Goal: Task Accomplishment & Management: Use online tool/utility

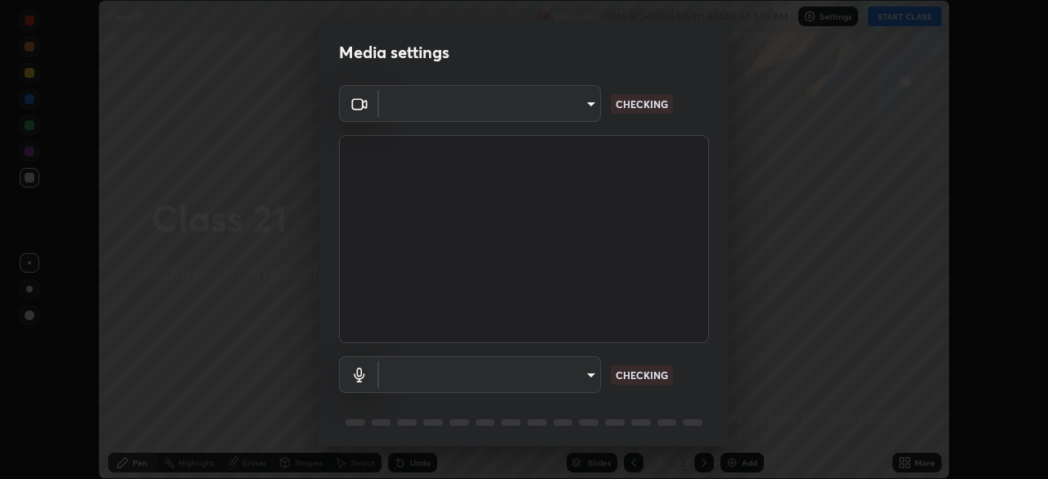
scroll to position [58, 0]
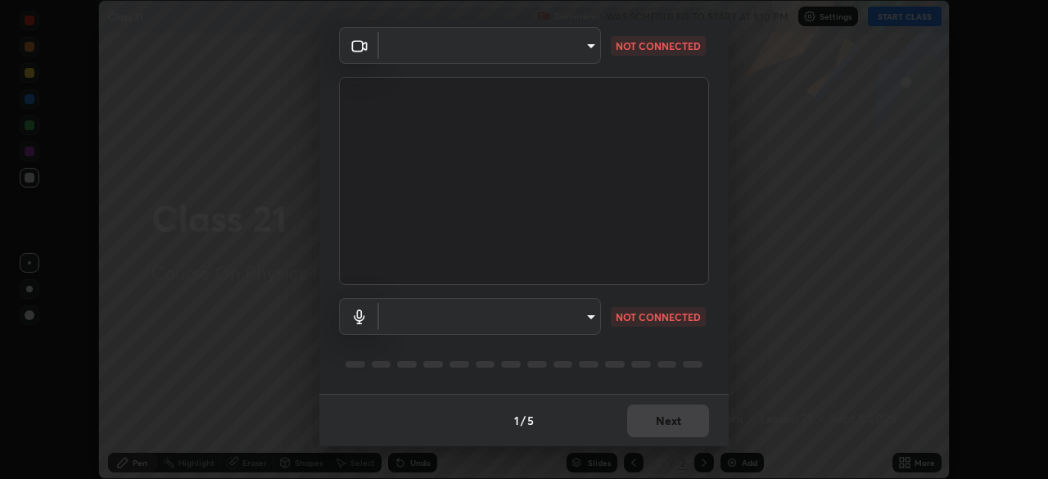
type input "6de8c8c8c69a591e8c739c30eda71f68b62f532a13bcefb910f5f36625bfec2e"
type input "communications"
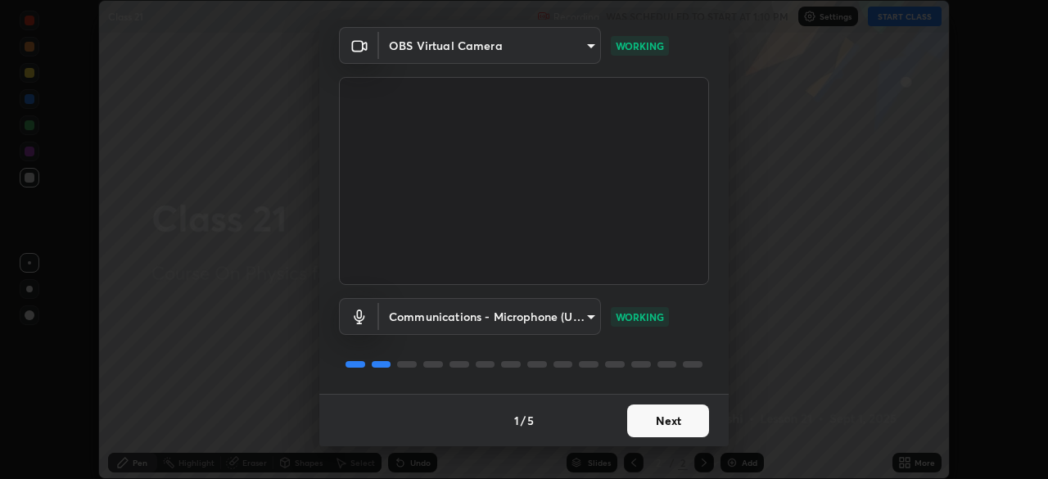
click at [680, 420] on button "Next" at bounding box center [668, 420] width 82 height 33
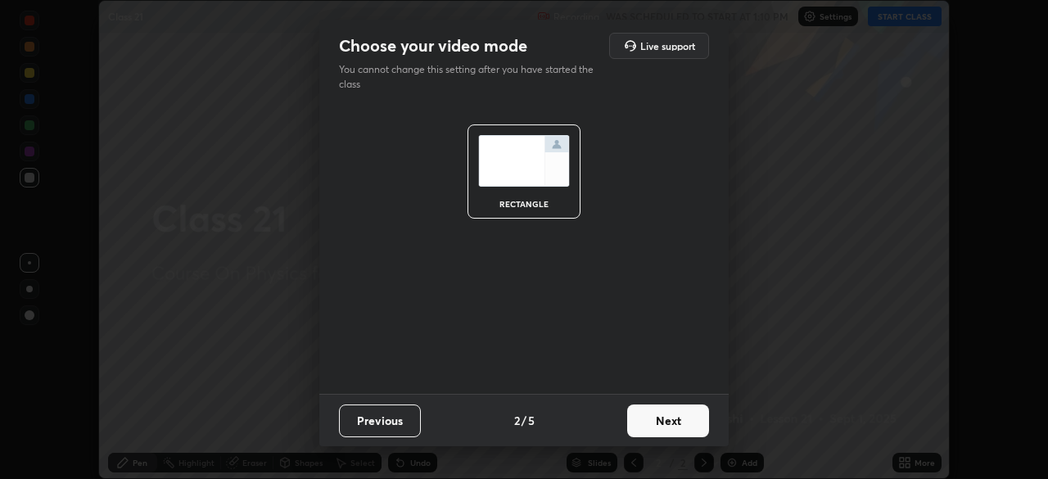
click at [676, 418] on button "Next" at bounding box center [668, 420] width 82 height 33
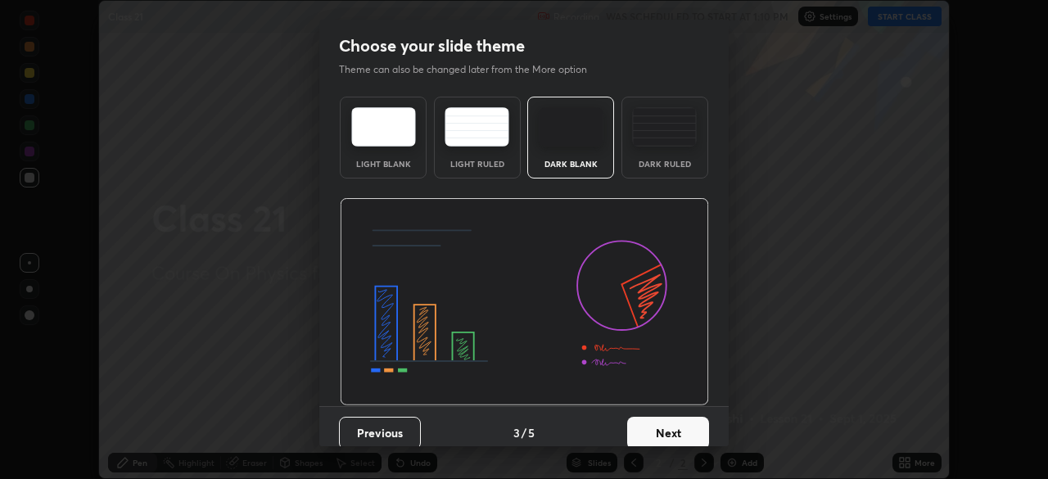
click at [671, 418] on button "Next" at bounding box center [668, 433] width 82 height 33
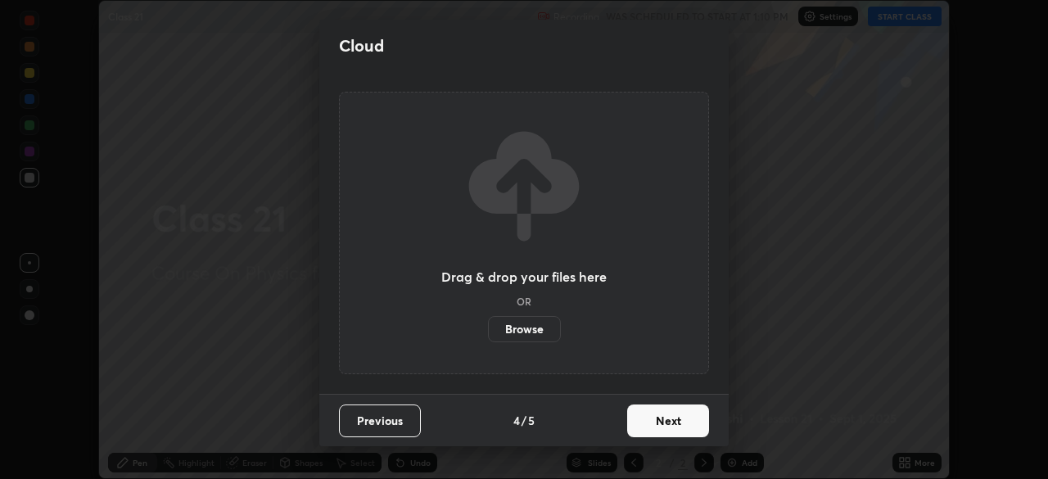
click at [671, 432] on button "Next" at bounding box center [668, 420] width 82 height 33
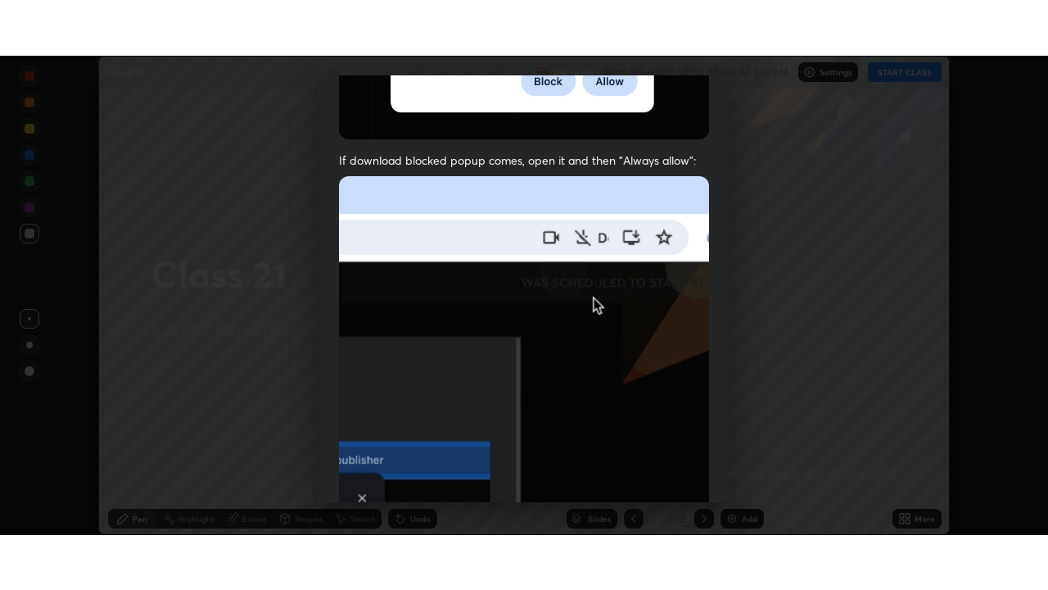
scroll to position [392, 0]
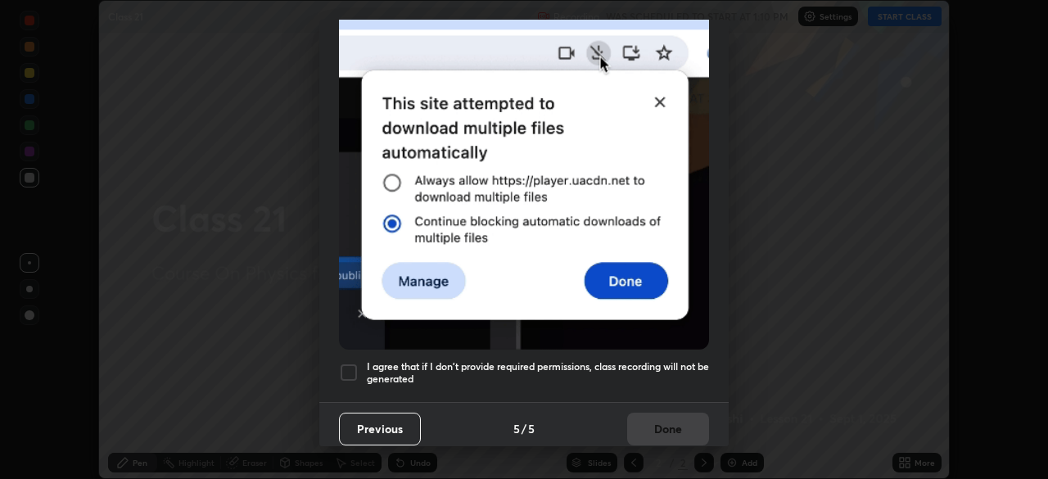
click at [359, 365] on div "I agree that if I don't provide required permissions, class recording will not …" at bounding box center [524, 373] width 370 height 20
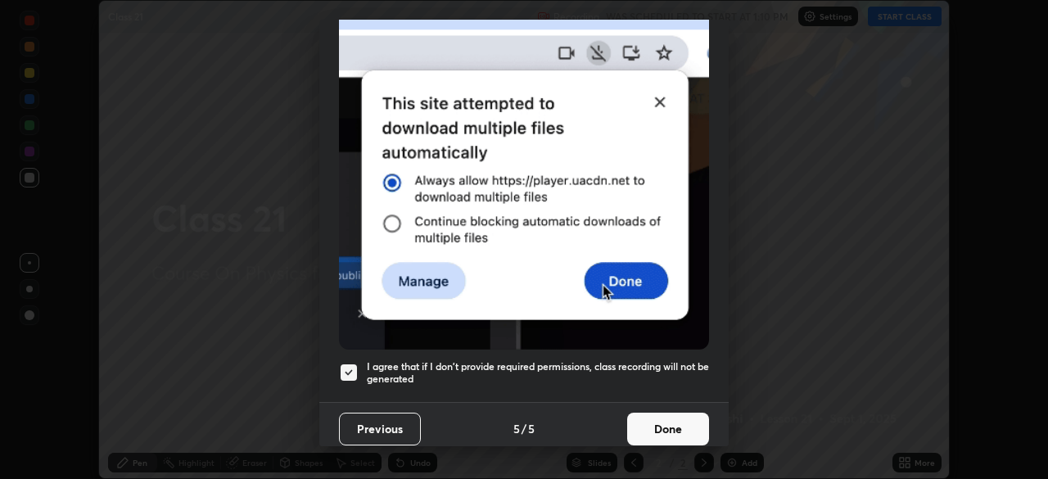
click at [684, 414] on button "Done" at bounding box center [668, 429] width 82 height 33
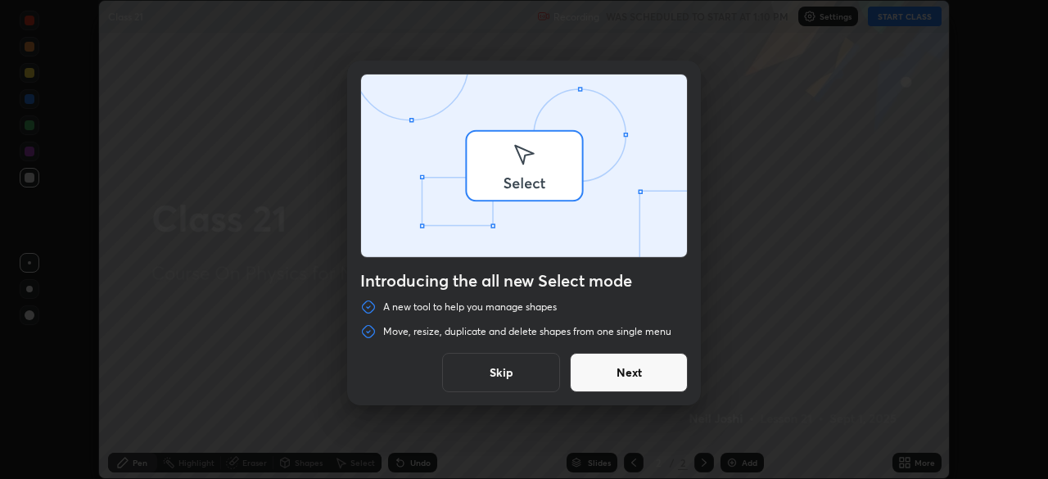
click at [920, 17] on div at bounding box center [524, 239] width 1048 height 479
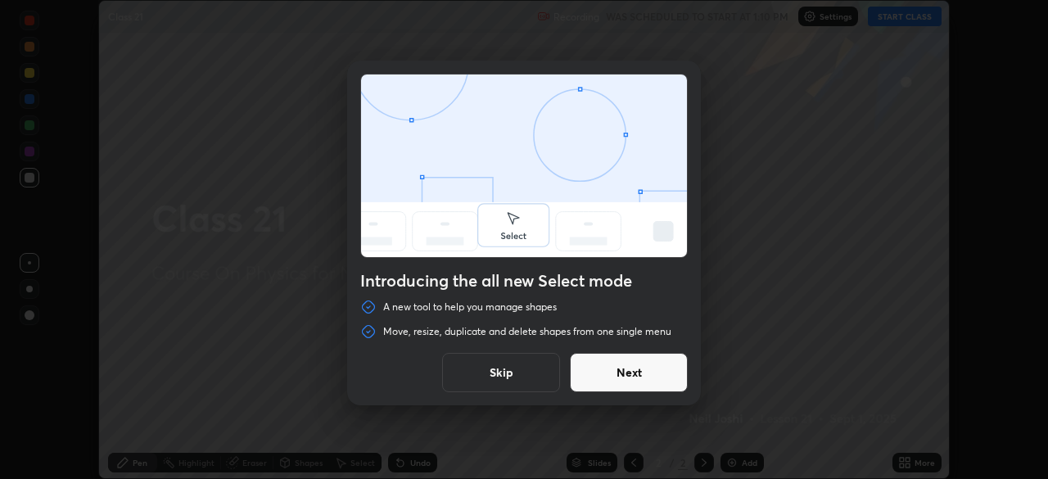
click at [749, 462] on div "Introducing the all new Select mode A new tool to help you manage shapes Move, …" at bounding box center [524, 239] width 1048 height 479
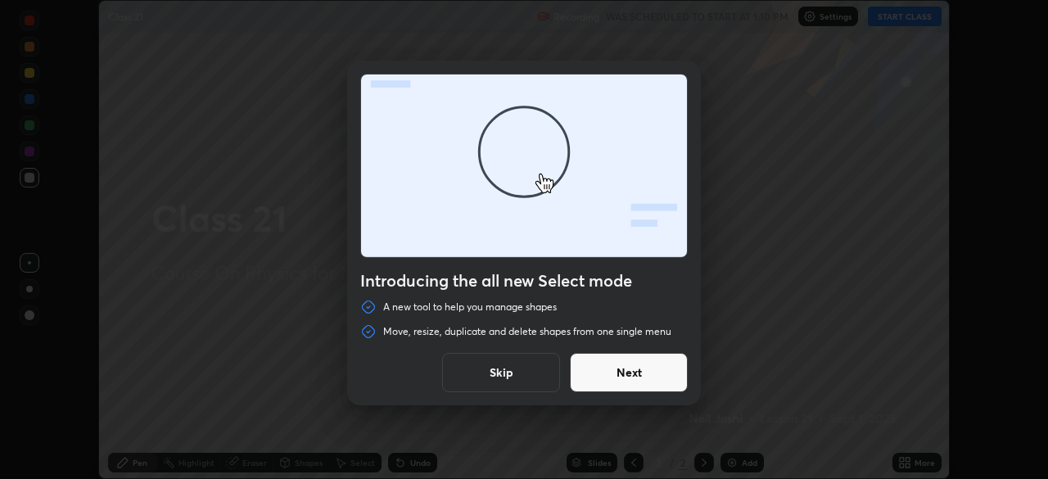
click at [516, 376] on button "Skip" at bounding box center [501, 372] width 118 height 39
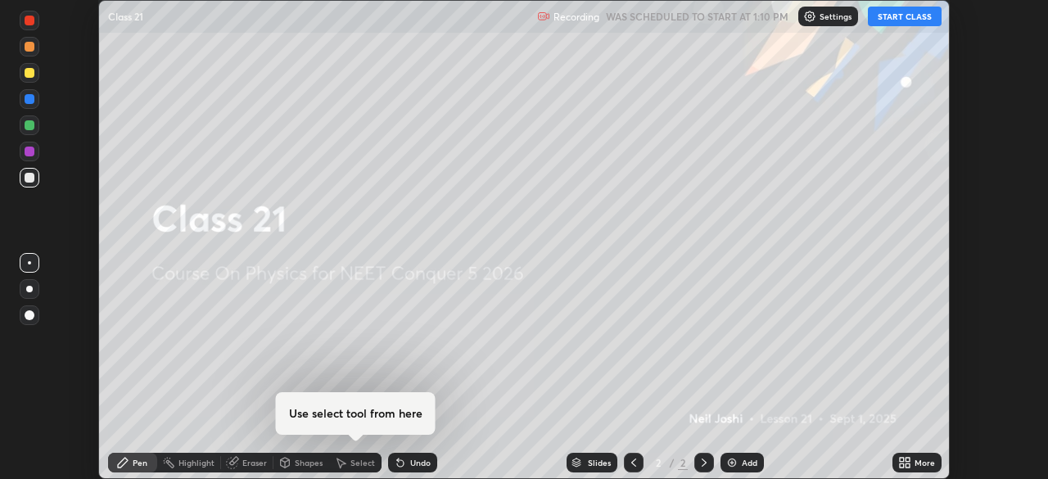
click at [925, 15] on button "START CLASS" at bounding box center [905, 17] width 74 height 20
click at [740, 469] on div "Add" at bounding box center [742, 463] width 43 height 20
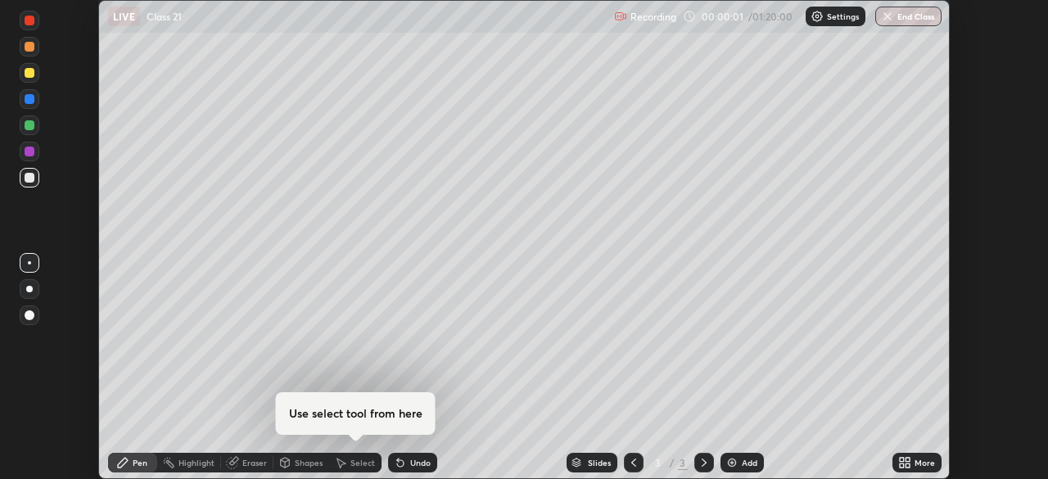
click at [906, 456] on icon at bounding box center [904, 462] width 13 height 13
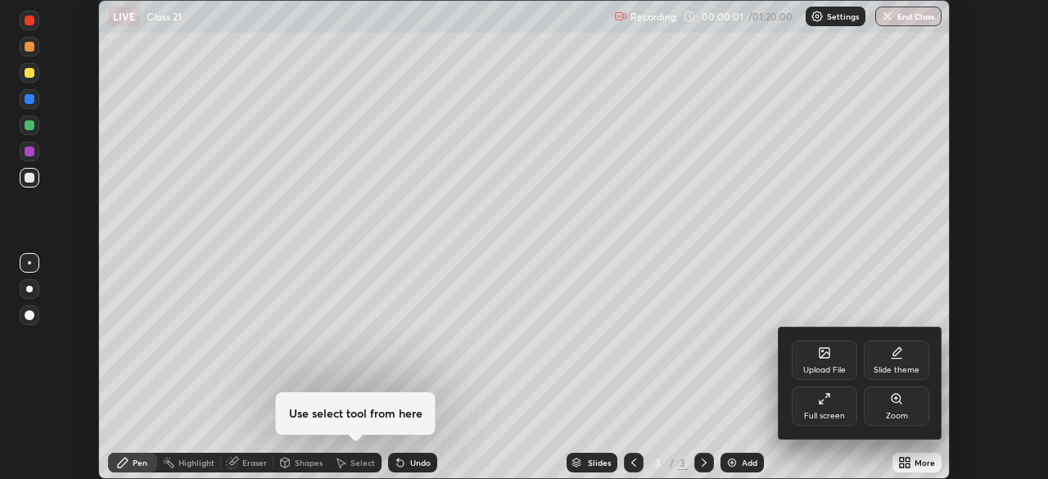
click at [840, 405] on div "Full screen" at bounding box center [825, 405] width 66 height 39
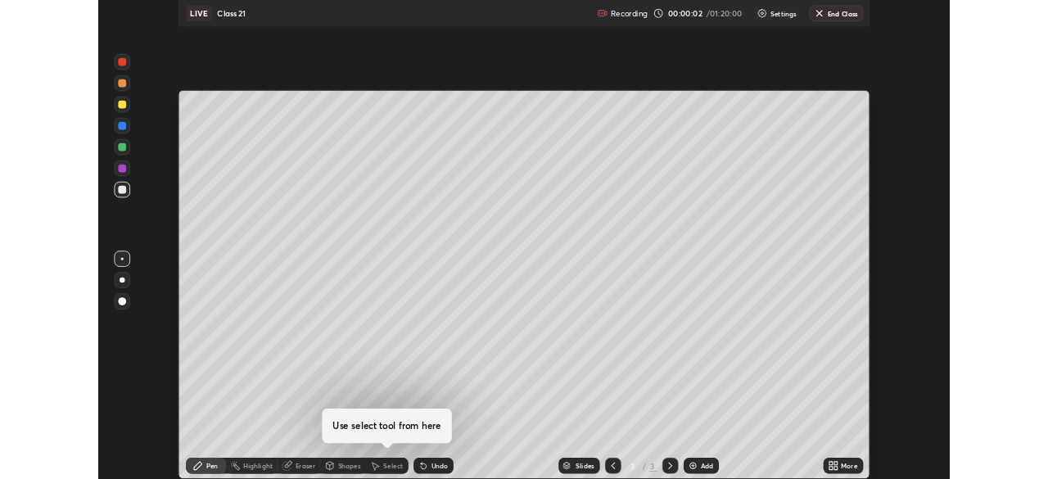
scroll to position [590, 1048]
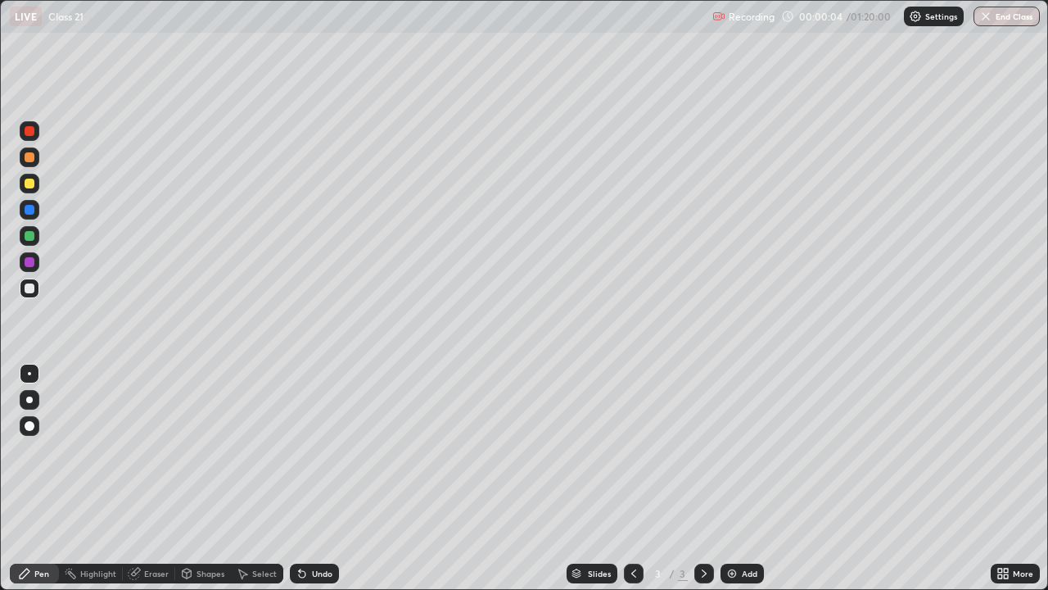
click at [1004, 478] on icon at bounding box center [1006, 570] width 4 height 4
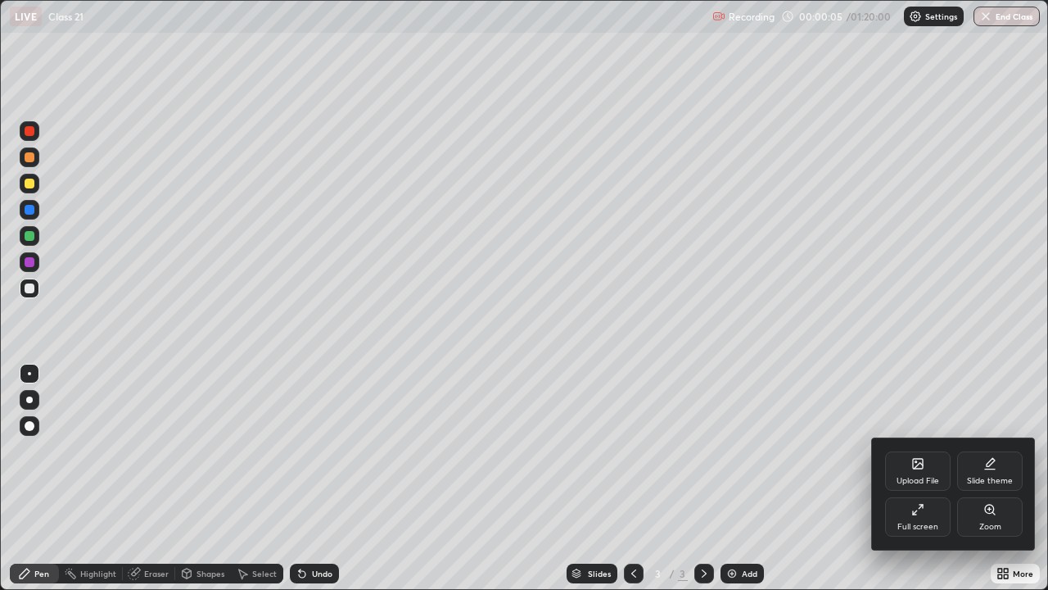
click at [902, 478] on div "Full screen" at bounding box center [918, 516] width 66 height 39
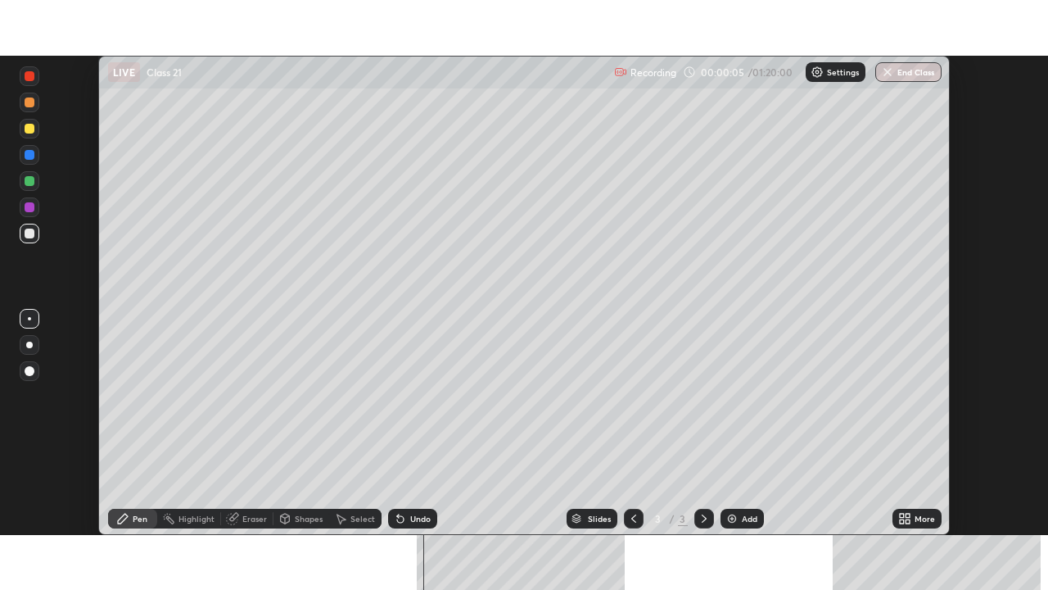
scroll to position [81401, 80832]
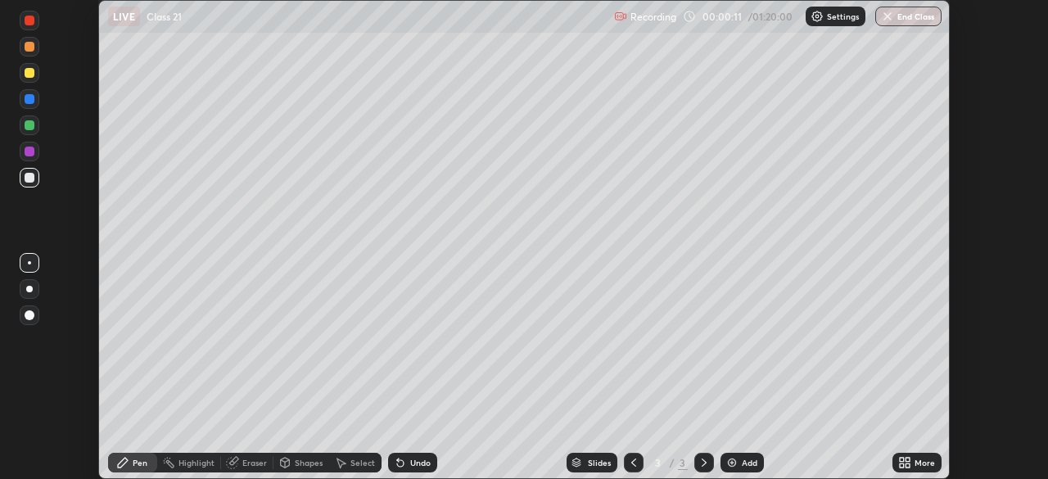
click at [926, 463] on div "More" at bounding box center [925, 463] width 20 height 8
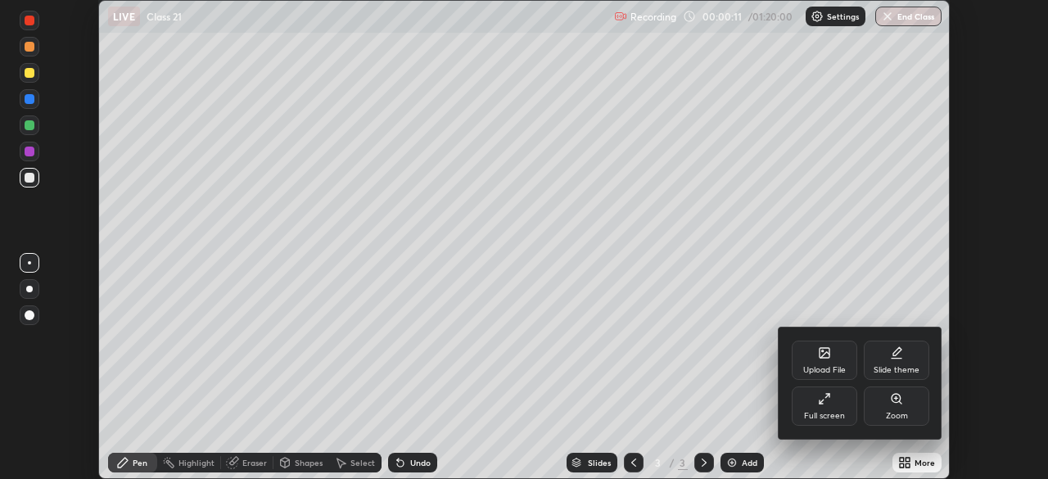
click at [839, 412] on div "Full screen" at bounding box center [824, 416] width 41 height 8
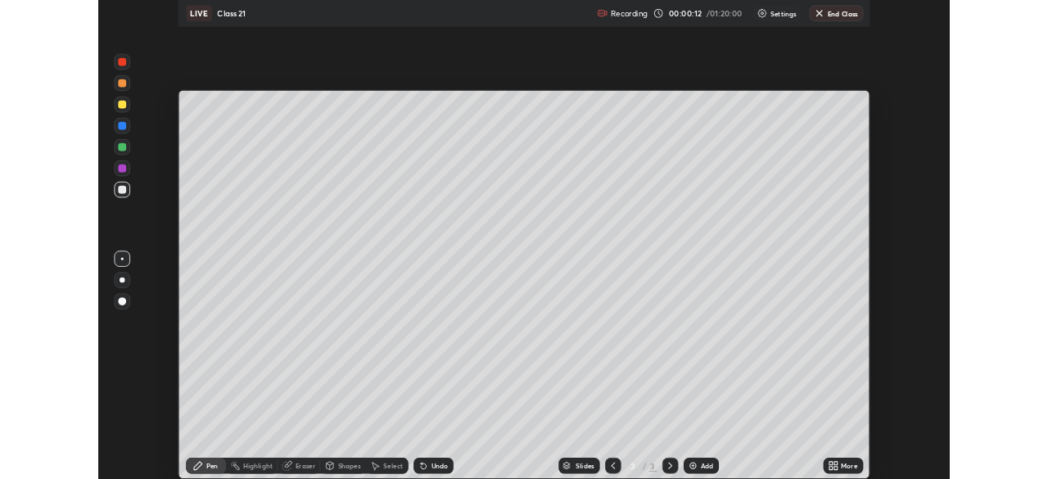
scroll to position [590, 1048]
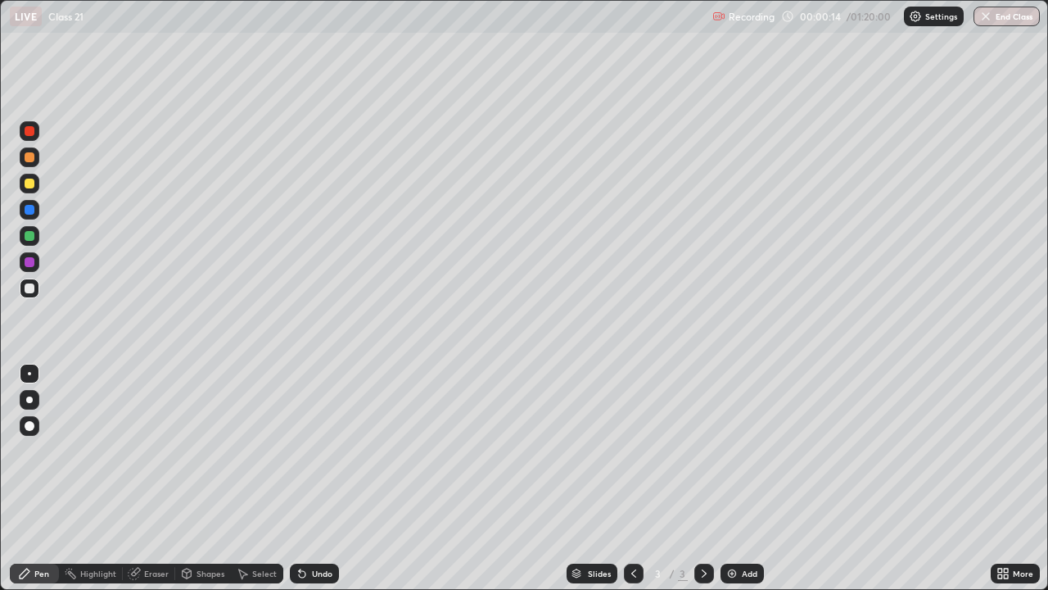
click at [34, 186] on div at bounding box center [30, 183] width 10 height 10
click at [31, 401] on div at bounding box center [29, 399] width 7 height 7
click at [316, 478] on div "Undo" at bounding box center [322, 573] width 20 height 8
click at [322, 478] on div "Undo" at bounding box center [322, 573] width 20 height 8
click at [318, 478] on div "Undo" at bounding box center [314, 573] width 49 height 20
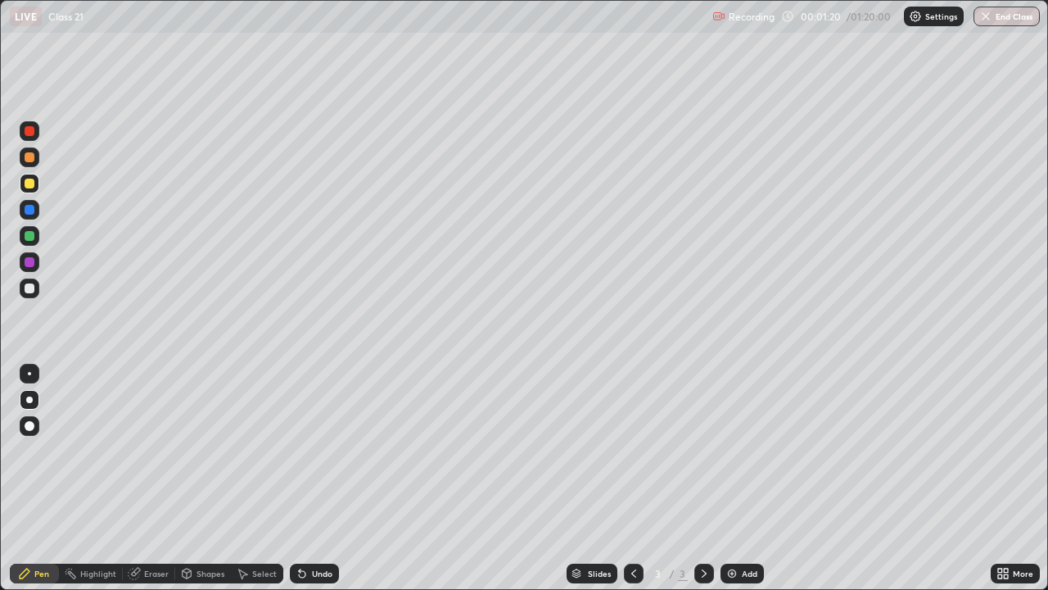
click at [319, 478] on div "Undo" at bounding box center [314, 573] width 49 height 20
click at [317, 478] on div "Undo" at bounding box center [314, 573] width 49 height 20
click at [318, 478] on div "Undo" at bounding box center [314, 573] width 49 height 20
click at [30, 262] on div at bounding box center [30, 262] width 10 height 10
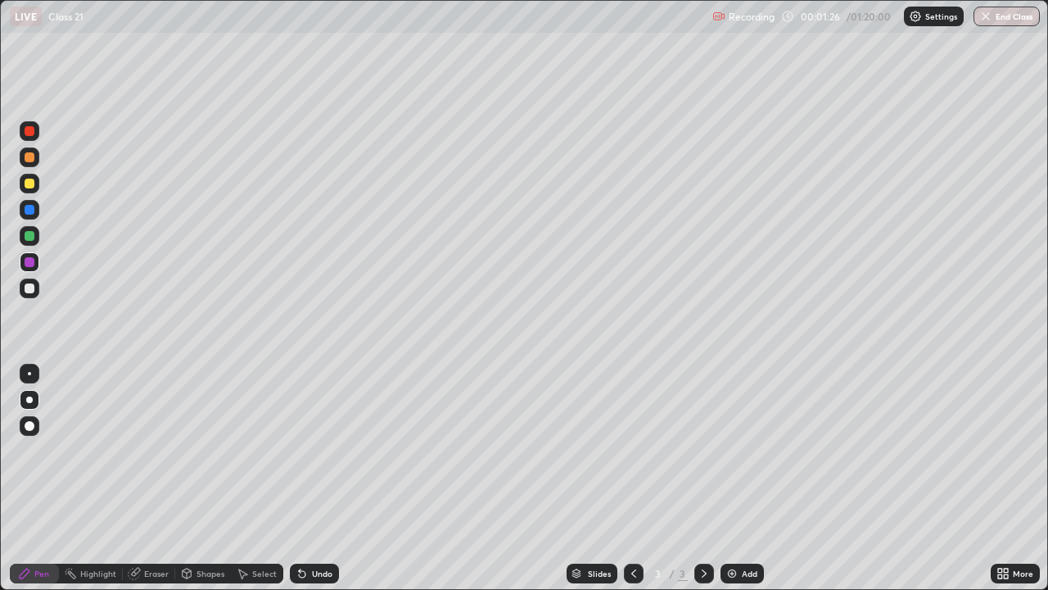
click at [160, 478] on div "Eraser" at bounding box center [156, 573] width 25 height 8
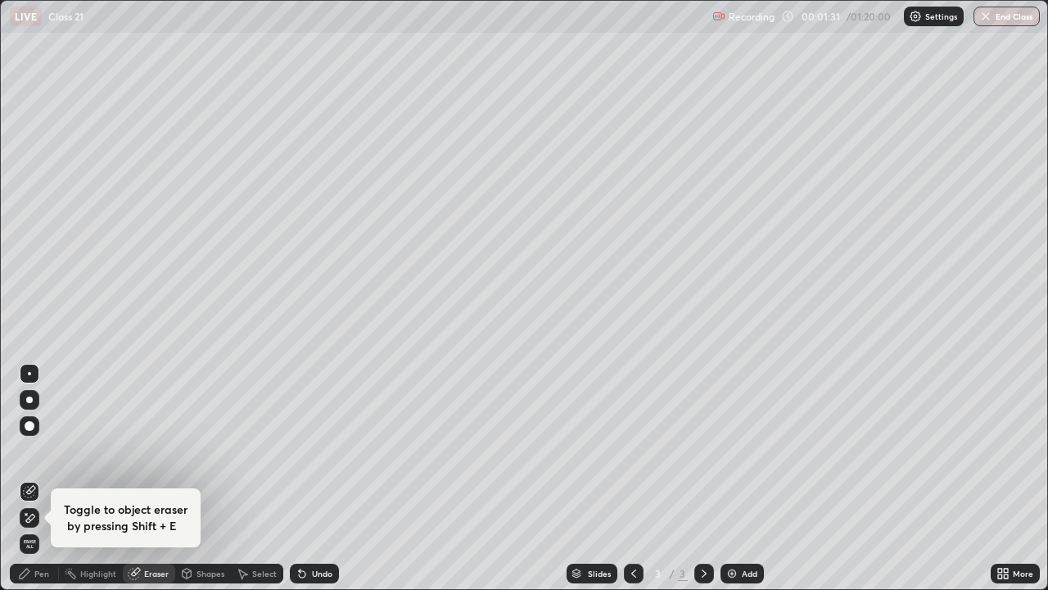
click at [38, 478] on div "Pen" at bounding box center [41, 573] width 15 height 8
click at [43, 478] on div "Pen" at bounding box center [41, 573] width 15 height 8
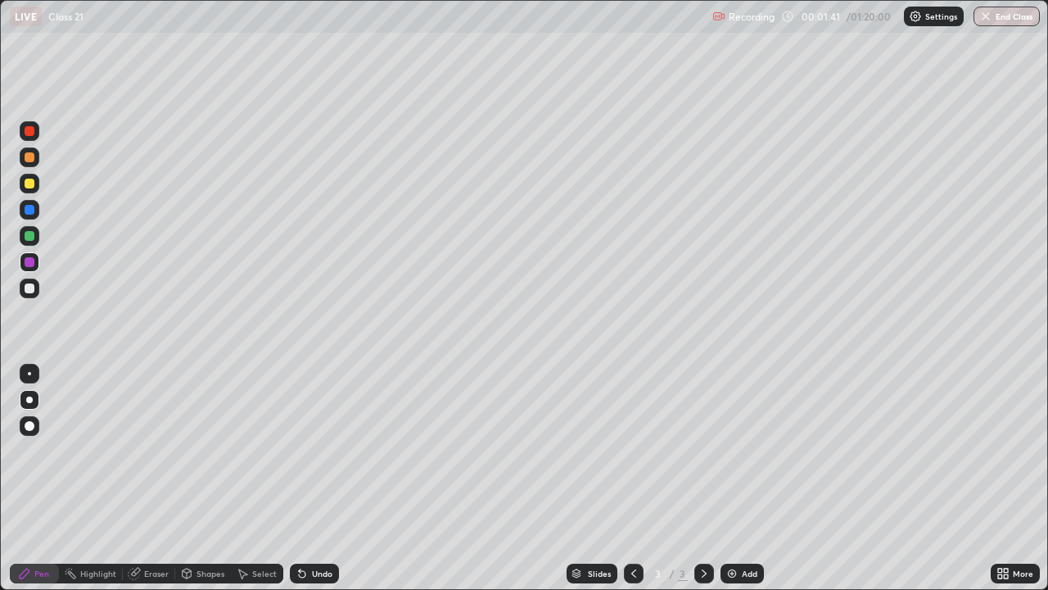
click at [109, 478] on div "Highlight" at bounding box center [98, 573] width 36 height 8
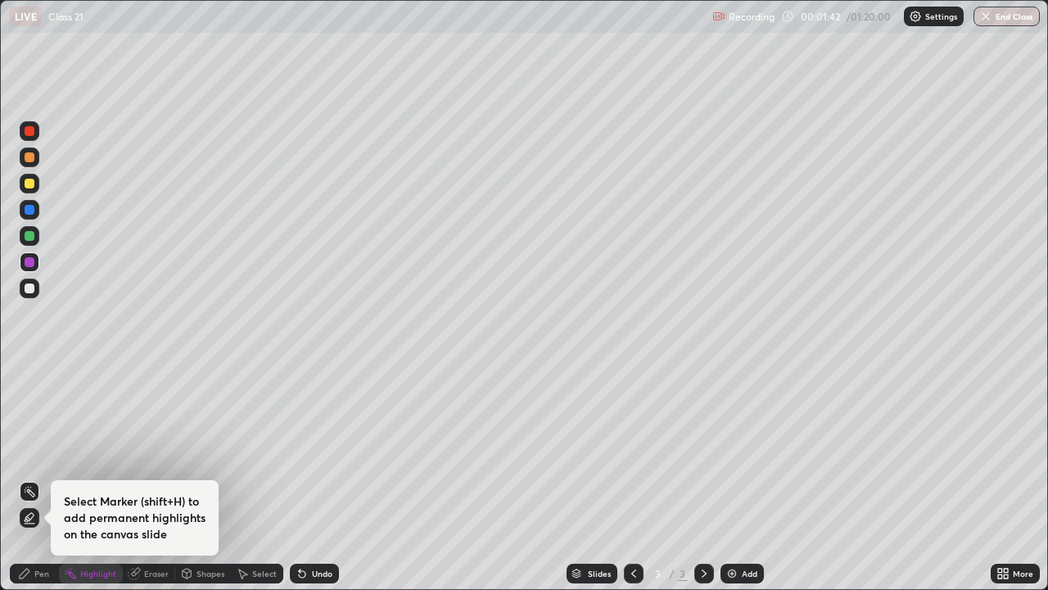
click at [155, 478] on div "Eraser" at bounding box center [156, 573] width 25 height 8
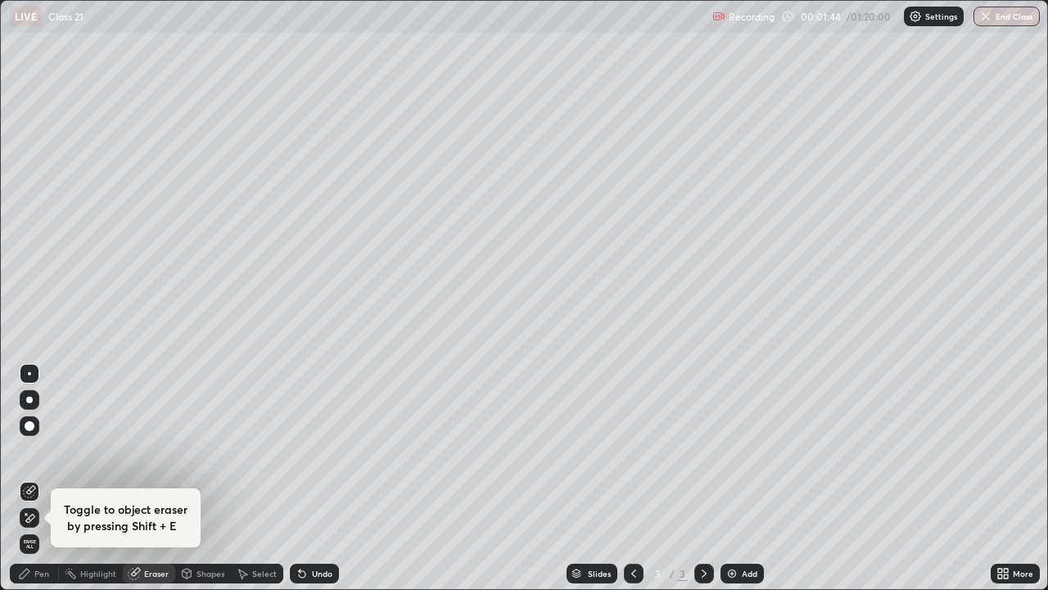
click at [48, 478] on div "Pen" at bounding box center [41, 573] width 15 height 8
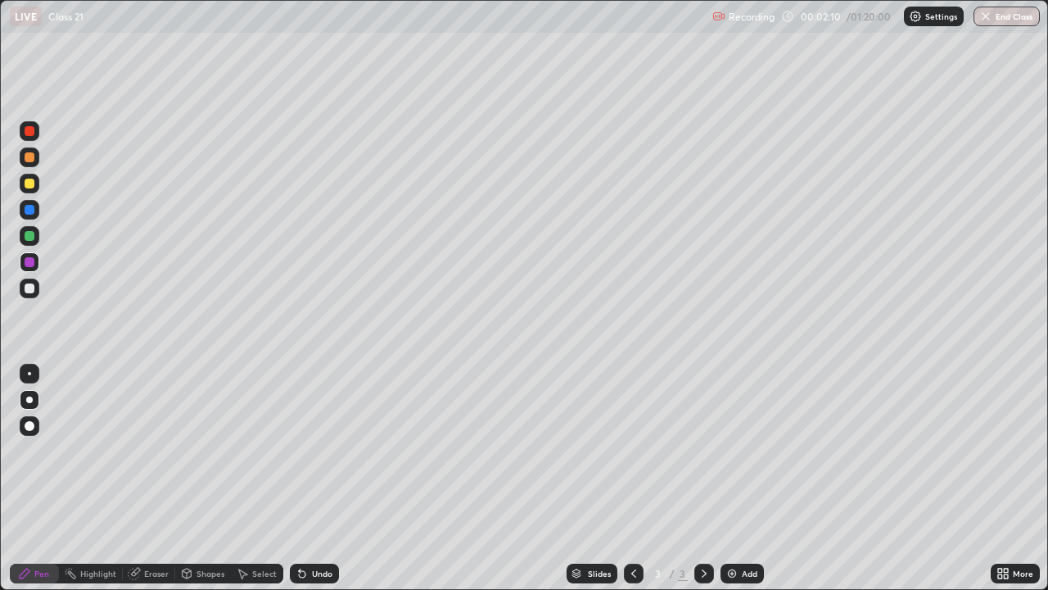
click at [30, 288] on div at bounding box center [30, 288] width 10 height 10
click at [307, 478] on div "Undo" at bounding box center [314, 573] width 49 height 20
click at [312, 478] on div "Undo" at bounding box center [322, 573] width 20 height 8
click at [742, 478] on div "Add" at bounding box center [750, 573] width 16 height 8
click at [31, 184] on div at bounding box center [30, 183] width 10 height 10
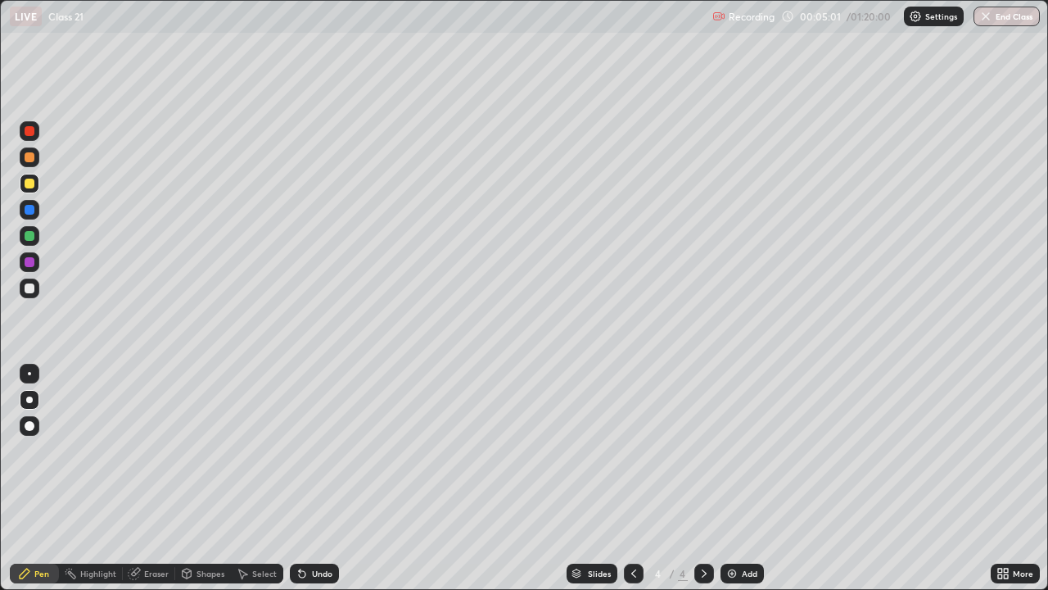
click at [29, 373] on div at bounding box center [29, 373] width 3 height 3
click at [330, 478] on div "Undo" at bounding box center [314, 573] width 49 height 20
click at [332, 478] on div "Undo" at bounding box center [314, 573] width 49 height 20
click at [329, 478] on div "Undo" at bounding box center [322, 573] width 20 height 8
click at [25, 236] on div at bounding box center [30, 236] width 10 height 10
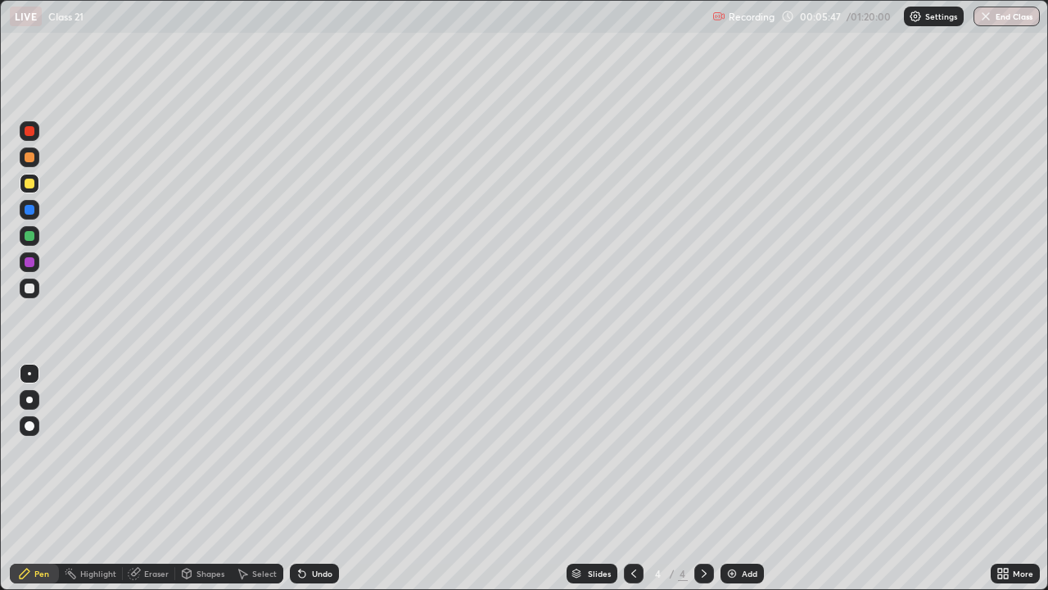
click at [26, 236] on div at bounding box center [30, 236] width 10 height 10
click at [36, 259] on div at bounding box center [30, 262] width 20 height 20
click at [742, 478] on div "Add" at bounding box center [750, 573] width 16 height 8
click at [631, 478] on icon at bounding box center [633, 573] width 5 height 8
click at [32, 182] on div at bounding box center [30, 183] width 10 height 10
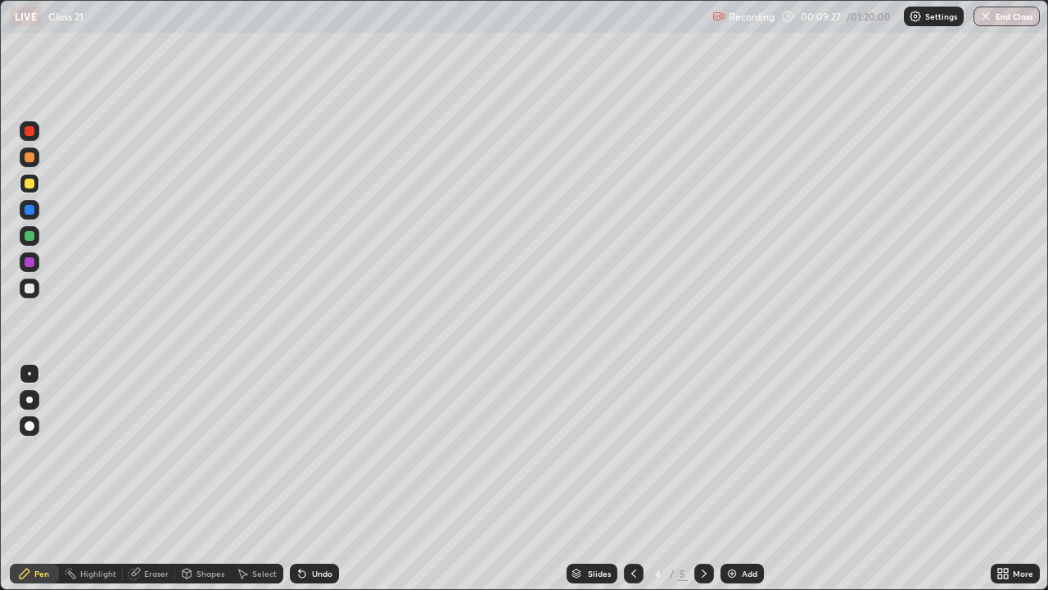
click at [703, 478] on icon at bounding box center [704, 573] width 13 height 13
click at [29, 156] on div at bounding box center [30, 157] width 10 height 10
click at [29, 129] on div at bounding box center [30, 131] width 10 height 10
click at [26, 188] on div at bounding box center [30, 183] width 10 height 10
click at [300, 478] on icon at bounding box center [302, 574] width 7 height 7
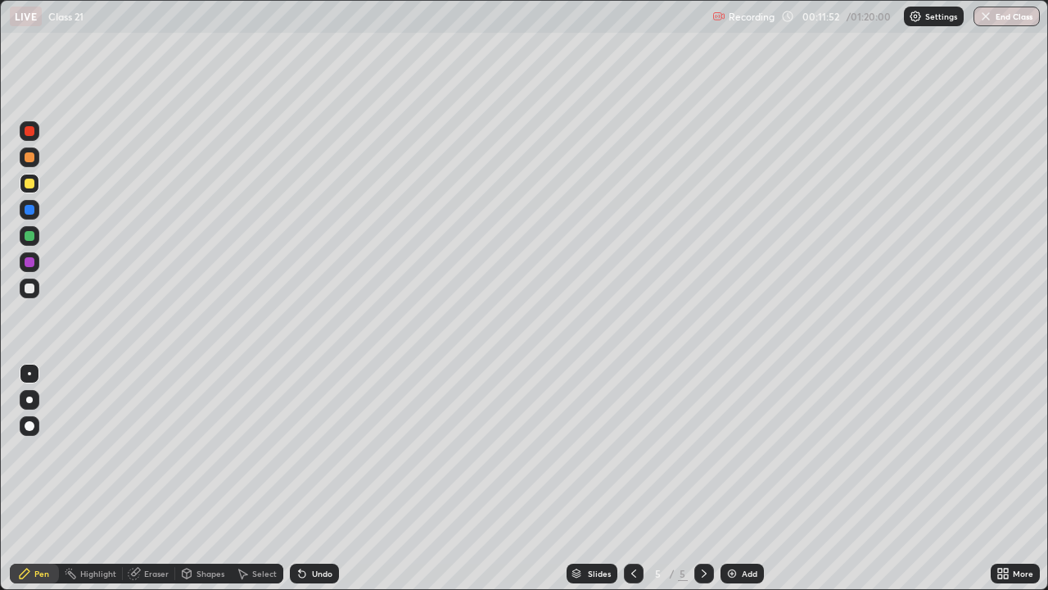
click at [314, 478] on div "Undo" at bounding box center [314, 573] width 49 height 20
click at [309, 478] on div "Undo" at bounding box center [314, 573] width 49 height 20
click at [304, 478] on div "Undo" at bounding box center [314, 573] width 49 height 20
click at [305, 478] on icon at bounding box center [302, 573] width 13 height 13
click at [28, 128] on div at bounding box center [30, 131] width 10 height 10
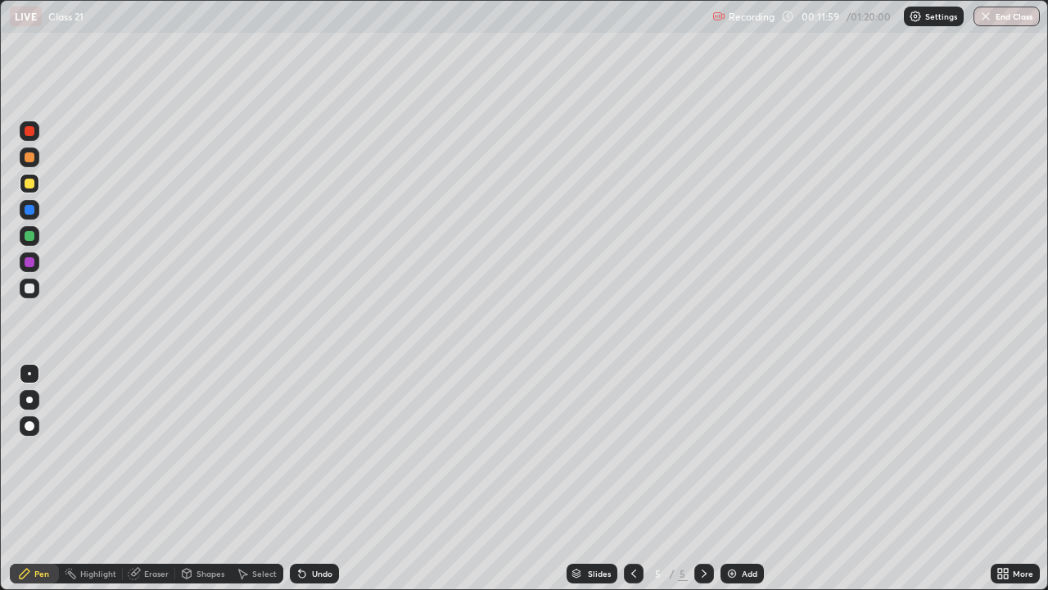
click at [29, 130] on div at bounding box center [30, 131] width 10 height 10
click at [34, 291] on div at bounding box center [30, 288] width 10 height 10
click at [30, 291] on div at bounding box center [30, 288] width 10 height 10
click at [328, 478] on div "Undo" at bounding box center [314, 573] width 49 height 20
click at [739, 478] on div "Add" at bounding box center [742, 573] width 43 height 20
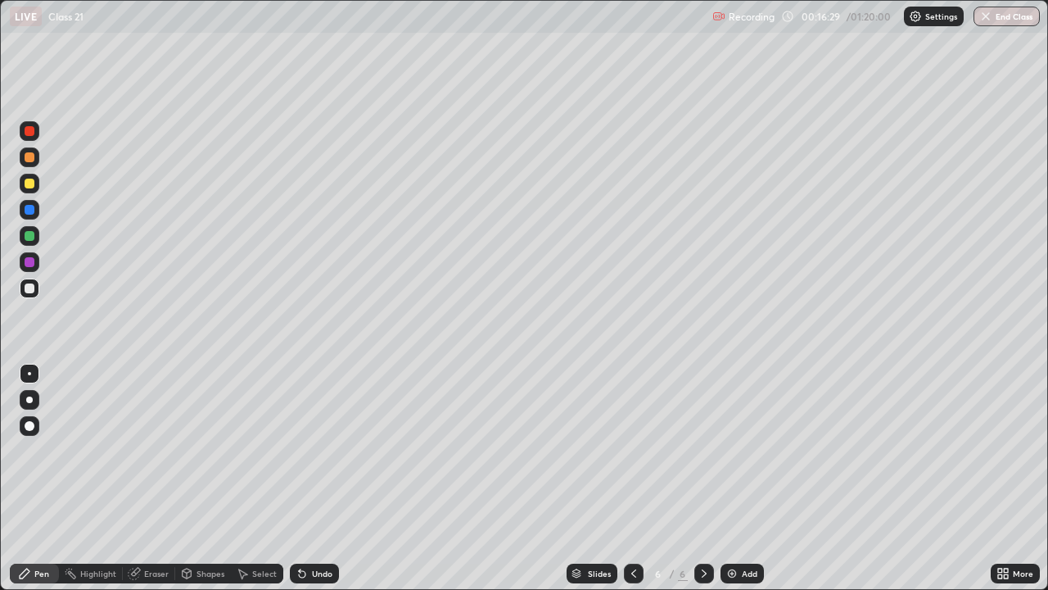
click at [29, 186] on div at bounding box center [30, 183] width 10 height 10
click at [27, 201] on div at bounding box center [30, 210] width 20 height 20
click at [29, 208] on div at bounding box center [30, 210] width 10 height 10
click at [35, 289] on div at bounding box center [30, 288] width 20 height 20
click at [32, 238] on div at bounding box center [30, 236] width 10 height 10
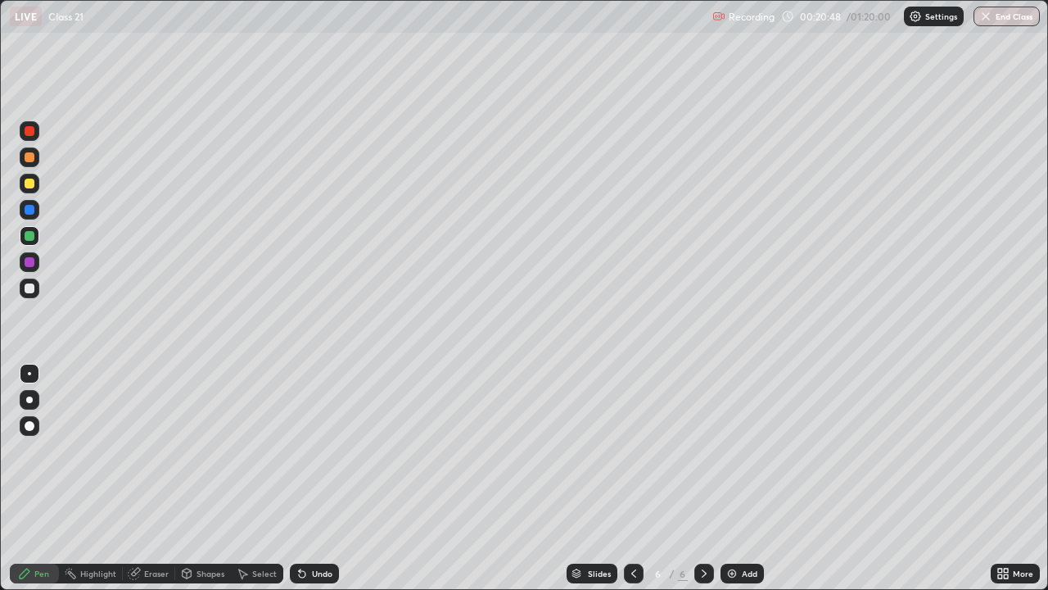
click at [315, 478] on div "Undo" at bounding box center [322, 573] width 20 height 8
click at [313, 478] on div "Undo" at bounding box center [314, 573] width 49 height 20
click at [745, 478] on div "Add" at bounding box center [742, 573] width 43 height 20
click at [743, 478] on div "Add" at bounding box center [742, 573] width 43 height 20
click at [631, 478] on div at bounding box center [634, 573] width 20 height 20
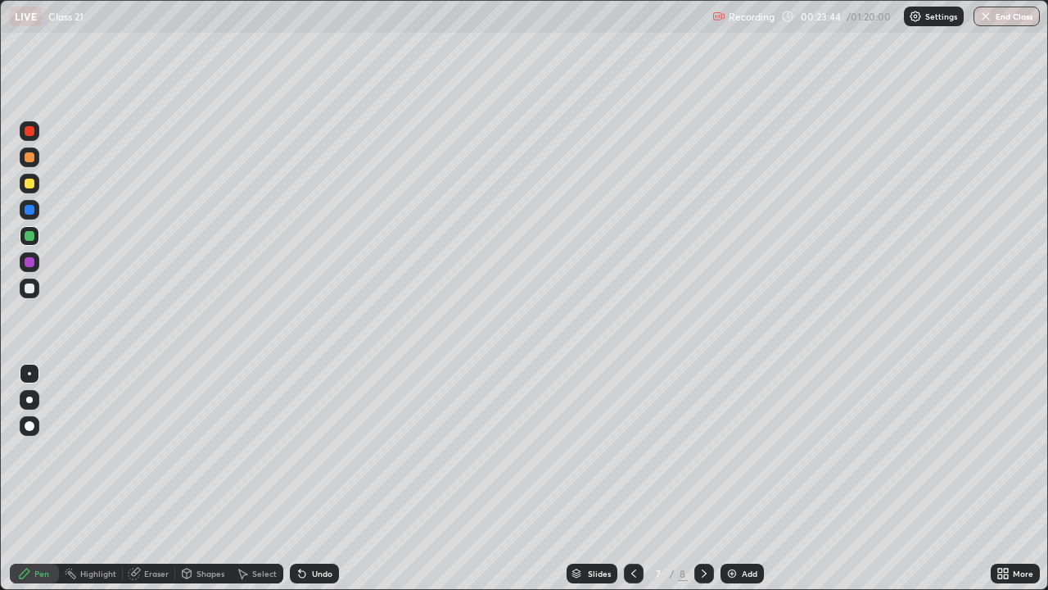
click at [316, 478] on div "Undo" at bounding box center [322, 573] width 20 height 8
click at [323, 478] on div "Undo" at bounding box center [314, 573] width 49 height 20
click at [315, 478] on div "Undo" at bounding box center [314, 573] width 49 height 20
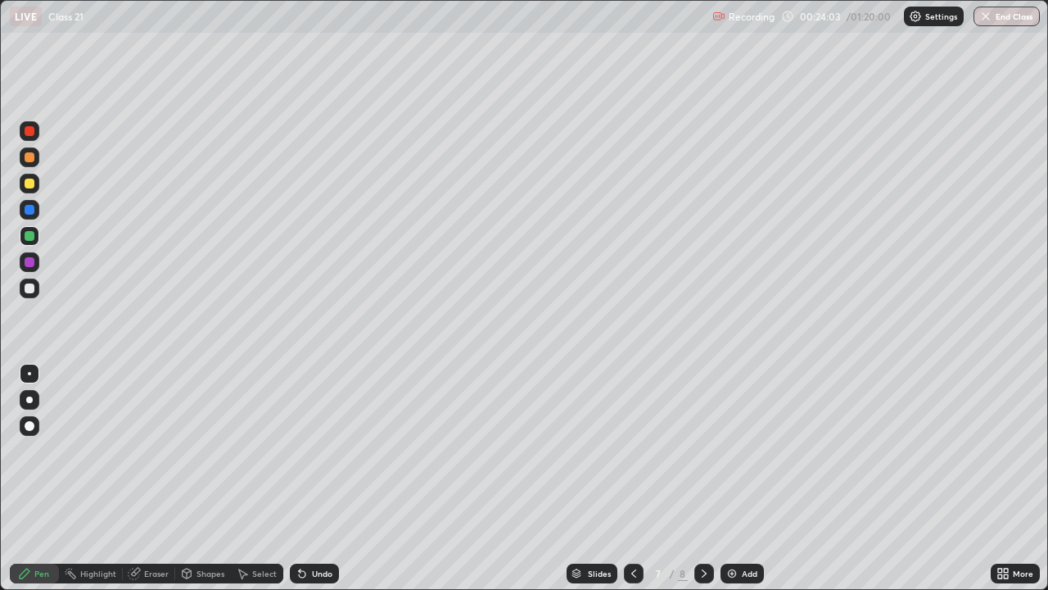
click at [160, 478] on div "Eraser" at bounding box center [149, 573] width 52 height 20
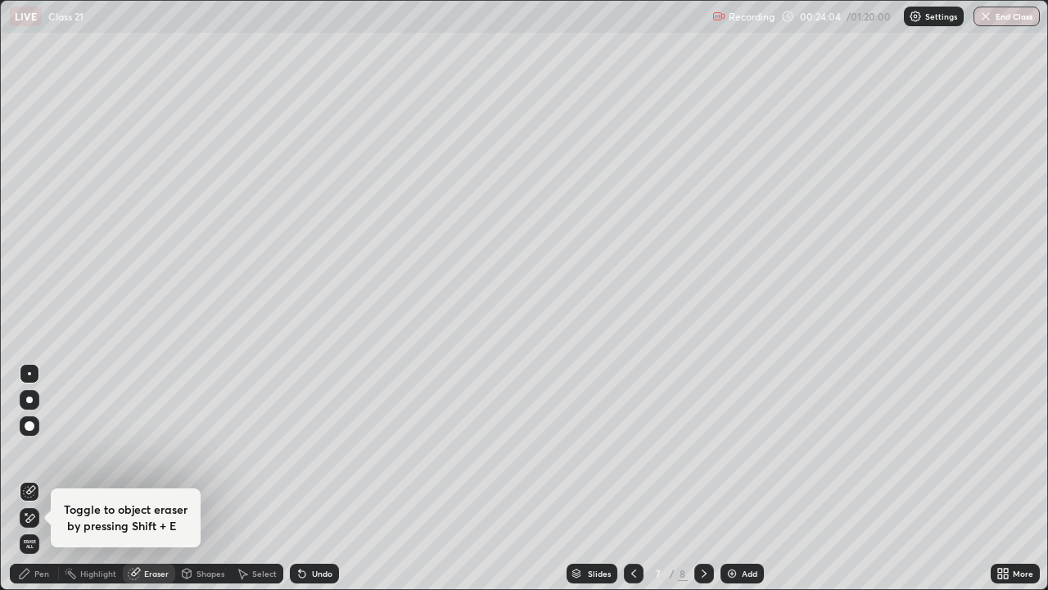
click at [166, 478] on div "Eraser" at bounding box center [156, 573] width 25 height 8
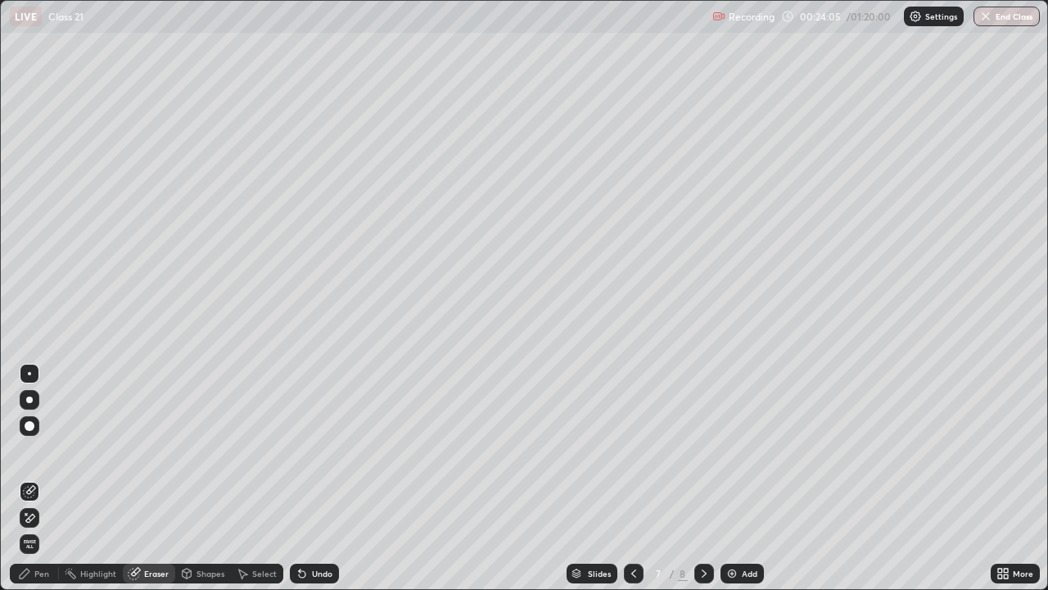
click at [26, 478] on icon at bounding box center [25, 573] width 10 height 10
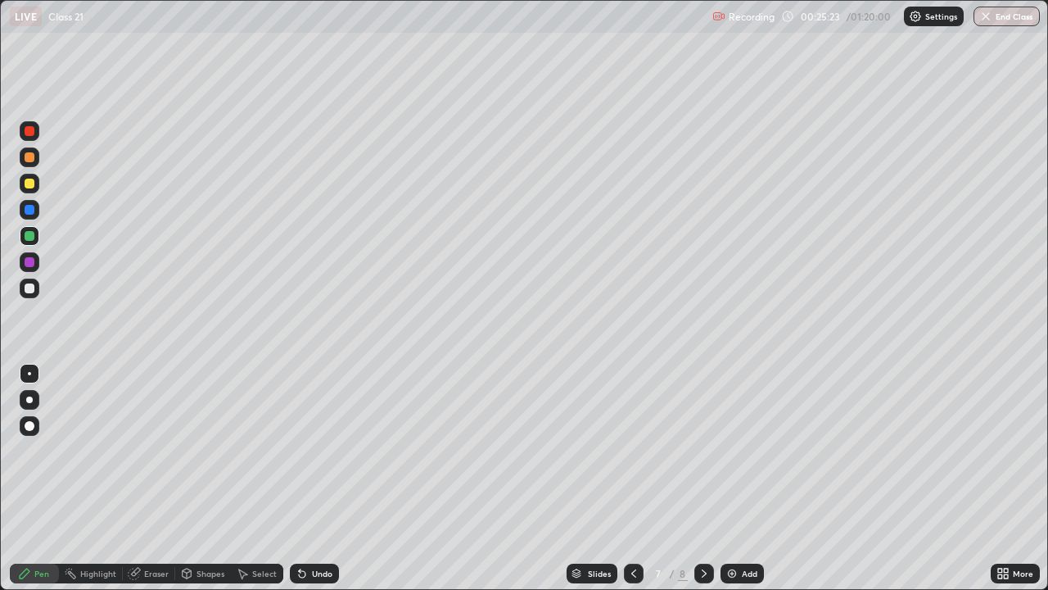
click at [30, 285] on div at bounding box center [30, 288] width 10 height 10
click at [27, 259] on div at bounding box center [30, 262] width 10 height 10
click at [29, 260] on div at bounding box center [30, 262] width 10 height 10
click at [314, 478] on div "Undo" at bounding box center [322, 573] width 20 height 8
click at [29, 183] on div at bounding box center [30, 183] width 10 height 10
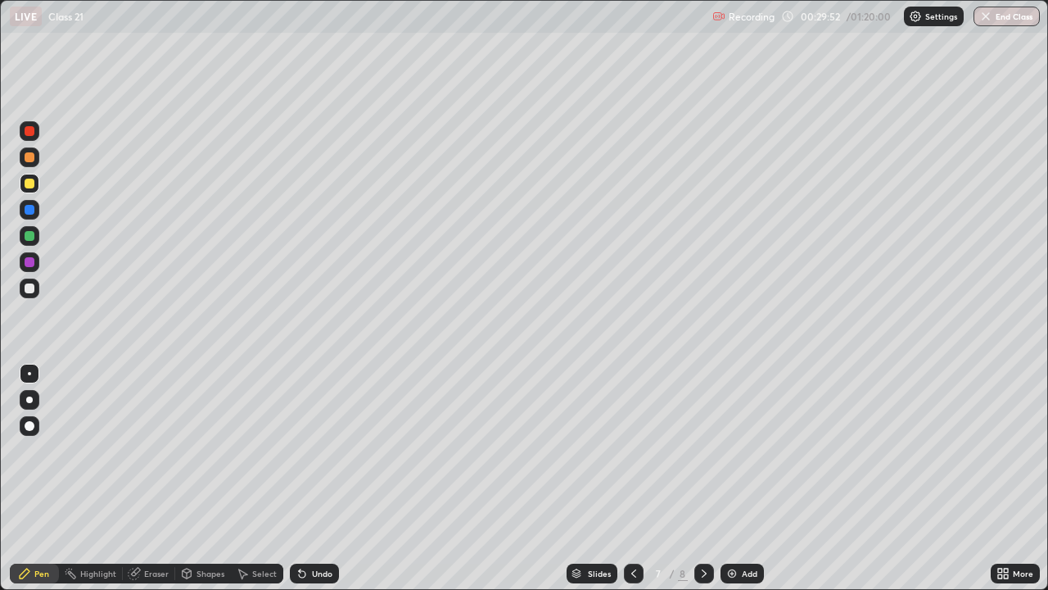
click at [29, 264] on div at bounding box center [30, 262] width 10 height 10
click at [30, 186] on div at bounding box center [30, 183] width 10 height 10
click at [29, 186] on div at bounding box center [30, 183] width 10 height 10
click at [323, 478] on div "Undo" at bounding box center [314, 573] width 49 height 20
click at [321, 478] on div "Undo" at bounding box center [314, 573] width 49 height 20
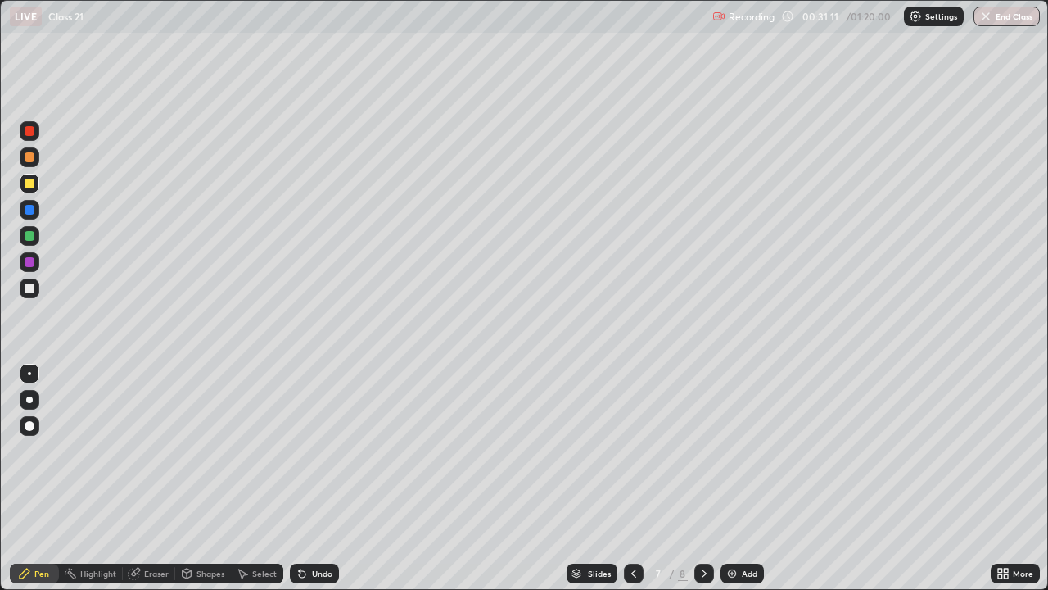
click at [320, 478] on div "Undo" at bounding box center [314, 573] width 49 height 20
click at [348, 478] on div "Slides 7 / 8 Add" at bounding box center [665, 573] width 652 height 33
click at [326, 478] on div "Undo" at bounding box center [322, 573] width 20 height 8
click at [311, 478] on div "Undo" at bounding box center [314, 573] width 49 height 20
click at [307, 478] on div "Undo" at bounding box center [314, 573] width 49 height 20
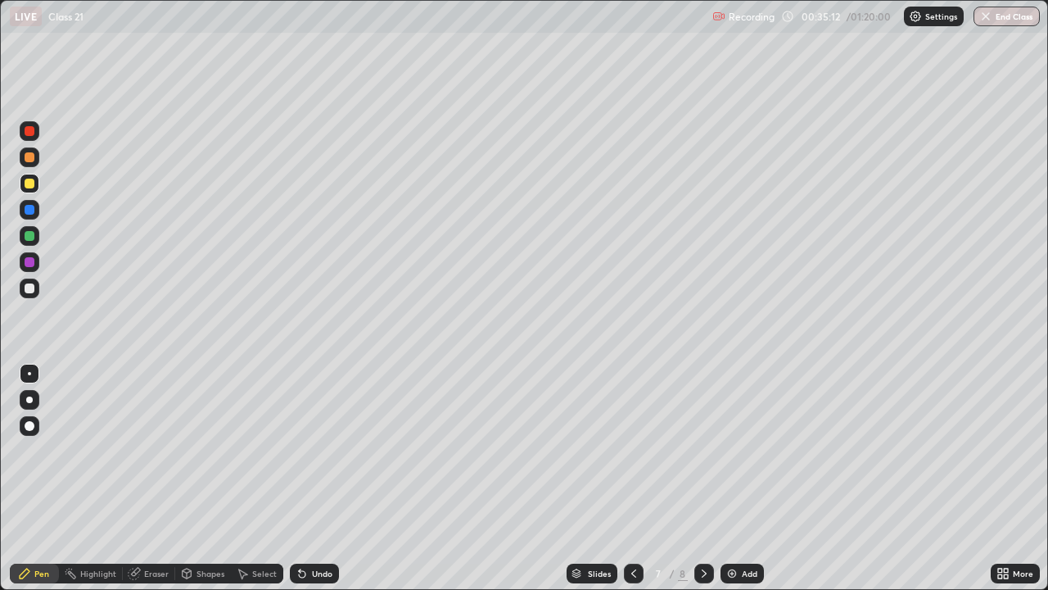
click at [97, 478] on div "Highlight" at bounding box center [98, 573] width 36 height 8
click at [95, 478] on div "Highlight" at bounding box center [98, 573] width 36 height 8
click at [25, 232] on div at bounding box center [30, 236] width 10 height 10
click at [703, 478] on icon at bounding box center [704, 573] width 13 height 13
click at [206, 478] on div "Shapes" at bounding box center [211, 573] width 28 height 8
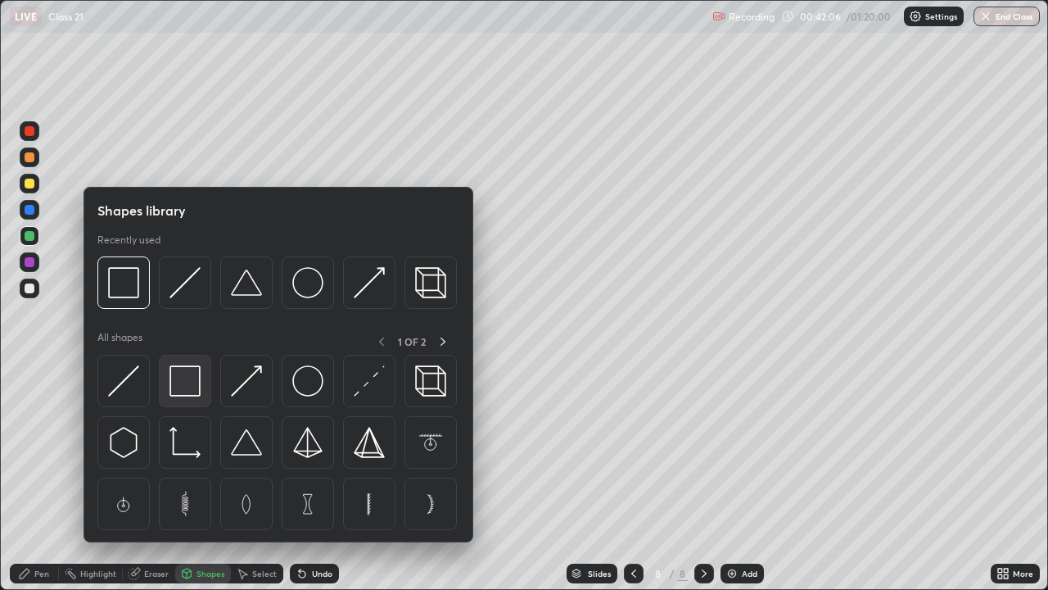
click at [188, 381] on img at bounding box center [184, 380] width 31 height 31
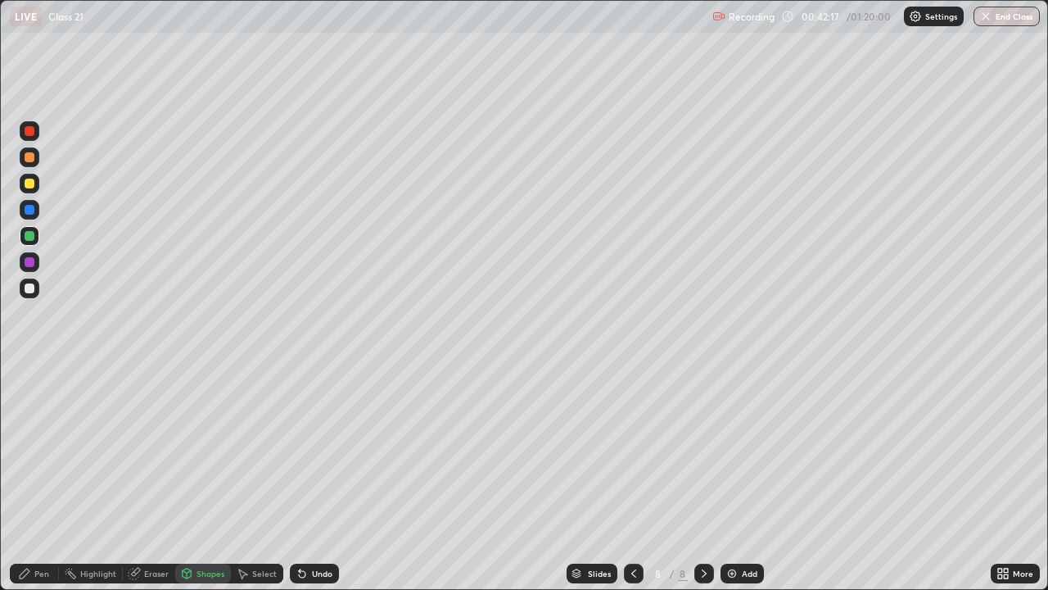
click at [30, 184] on div at bounding box center [30, 183] width 10 height 10
click at [326, 478] on div "Undo" at bounding box center [322, 573] width 20 height 8
click at [31, 478] on div "Pen" at bounding box center [34, 573] width 49 height 20
click at [321, 478] on div "Undo" at bounding box center [322, 573] width 20 height 8
click at [299, 478] on icon at bounding box center [300, 570] width 2 height 2
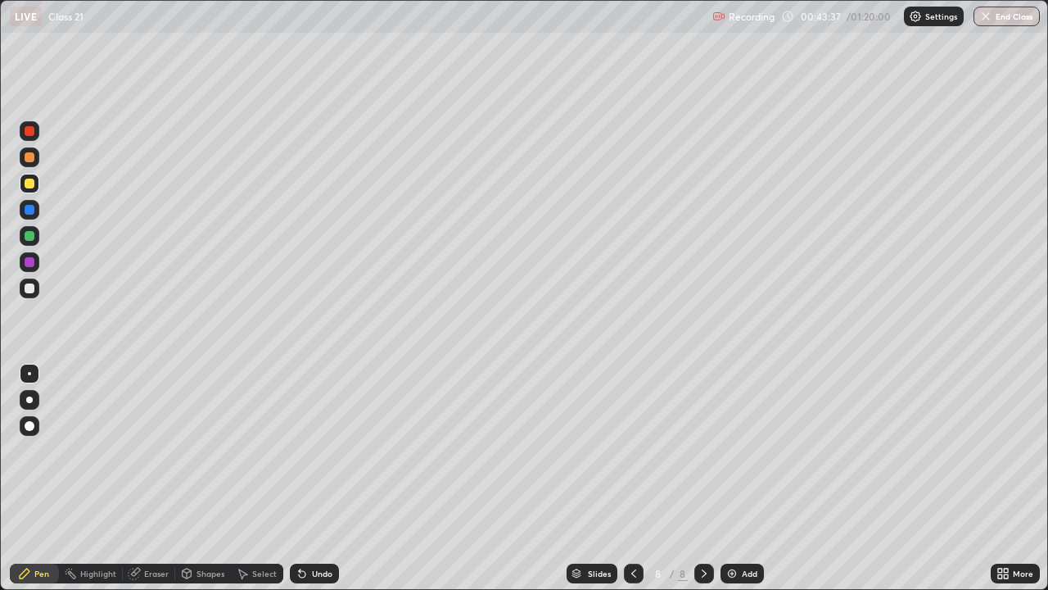
click at [307, 478] on div "Undo" at bounding box center [314, 573] width 49 height 20
click at [312, 478] on div "Undo" at bounding box center [314, 573] width 49 height 20
click at [35, 285] on div at bounding box center [30, 288] width 20 height 20
click at [34, 285] on div at bounding box center [30, 288] width 10 height 10
click at [313, 478] on div "Undo" at bounding box center [322, 573] width 20 height 8
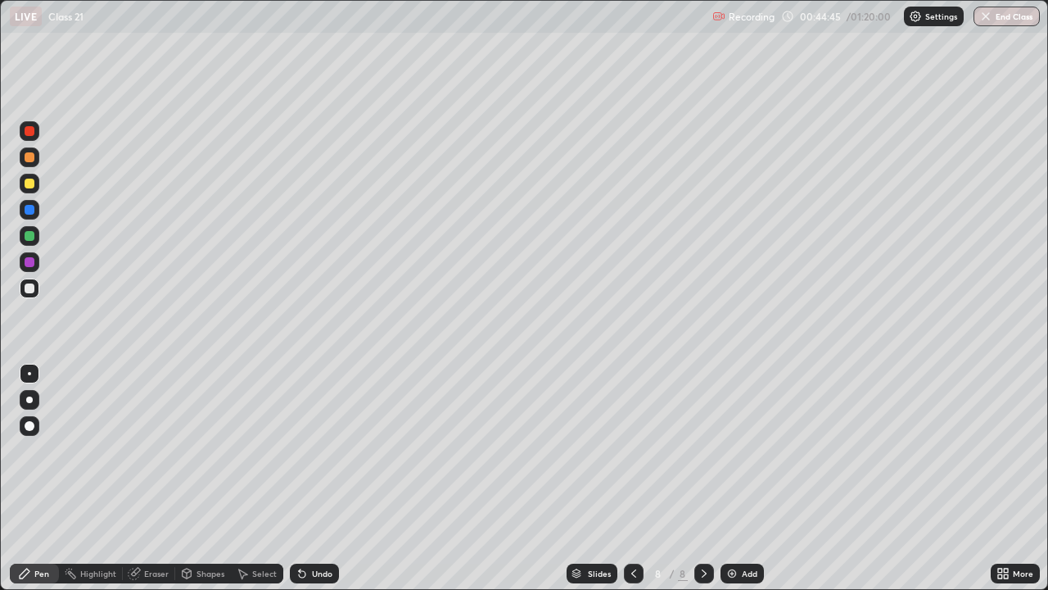
click at [312, 478] on div "Undo" at bounding box center [322, 573] width 20 height 8
click at [308, 478] on div "Undo" at bounding box center [314, 573] width 49 height 20
click at [300, 478] on icon at bounding box center [302, 574] width 7 height 7
click at [34, 266] on div at bounding box center [30, 262] width 20 height 20
click at [31, 264] on div at bounding box center [30, 262] width 10 height 10
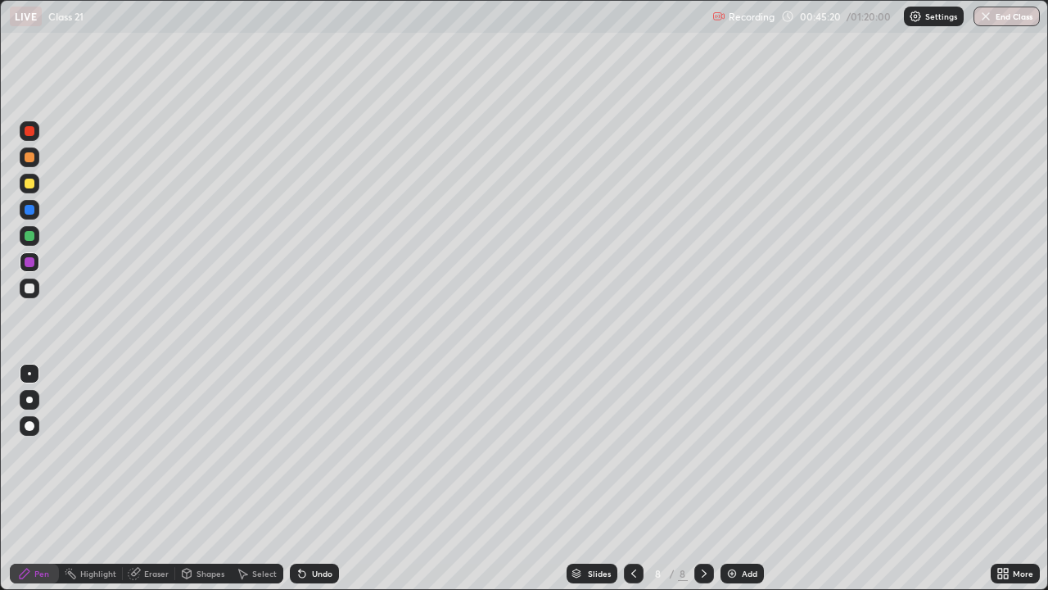
click at [33, 262] on div at bounding box center [30, 262] width 10 height 10
click at [316, 478] on div "Undo" at bounding box center [322, 573] width 20 height 8
click at [320, 478] on div "Undo" at bounding box center [322, 573] width 20 height 8
click at [319, 478] on div "Undo" at bounding box center [322, 573] width 20 height 8
click at [314, 478] on div "Undo" at bounding box center [322, 573] width 20 height 8
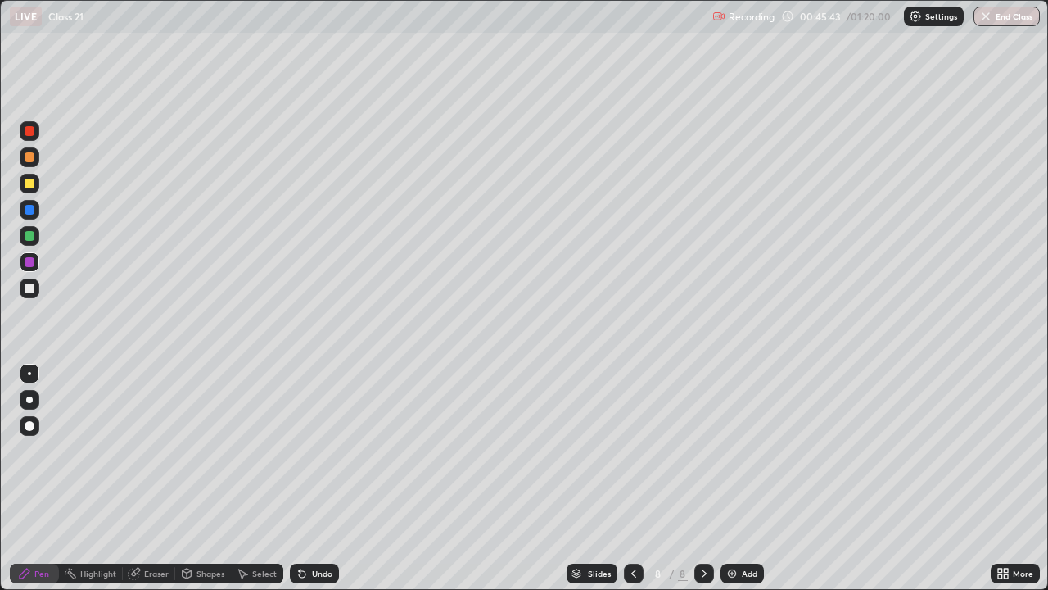
click at [322, 478] on div "Undo" at bounding box center [322, 573] width 20 height 8
click at [320, 478] on div "Undo" at bounding box center [322, 573] width 20 height 8
click at [38, 264] on div at bounding box center [30, 262] width 20 height 20
click at [37, 267] on div at bounding box center [30, 262] width 20 height 20
click at [30, 157] on div at bounding box center [30, 157] width 10 height 10
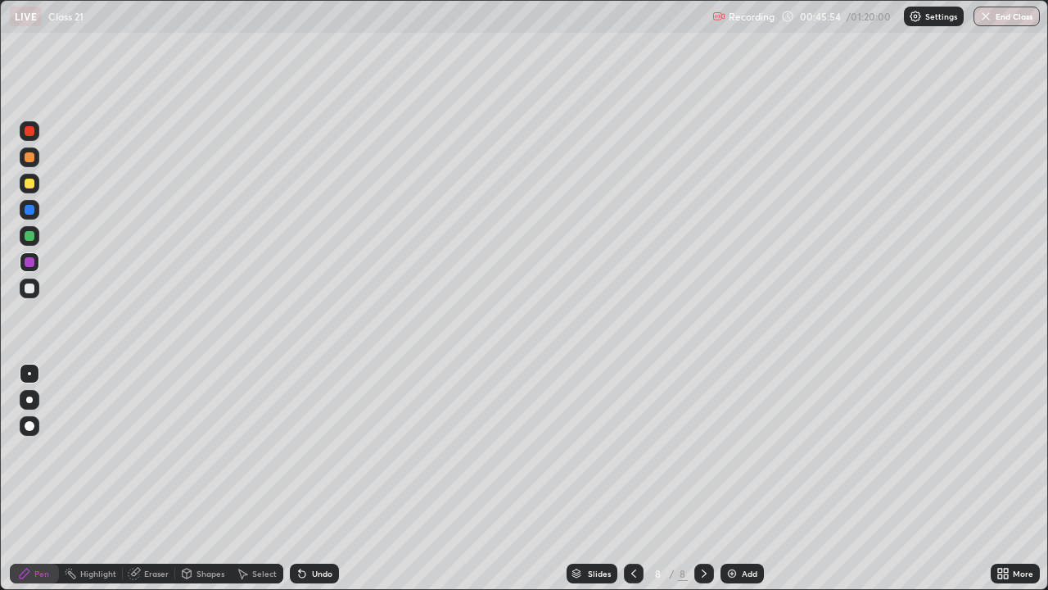
click at [32, 156] on div at bounding box center [30, 157] width 10 height 10
click at [325, 478] on div "Undo" at bounding box center [322, 573] width 20 height 8
click at [977, 478] on div "Slides 8 / 8 Add" at bounding box center [665, 573] width 652 height 33
click at [314, 478] on div "Undo" at bounding box center [314, 573] width 49 height 20
click at [316, 478] on div "Undo" at bounding box center [322, 573] width 20 height 8
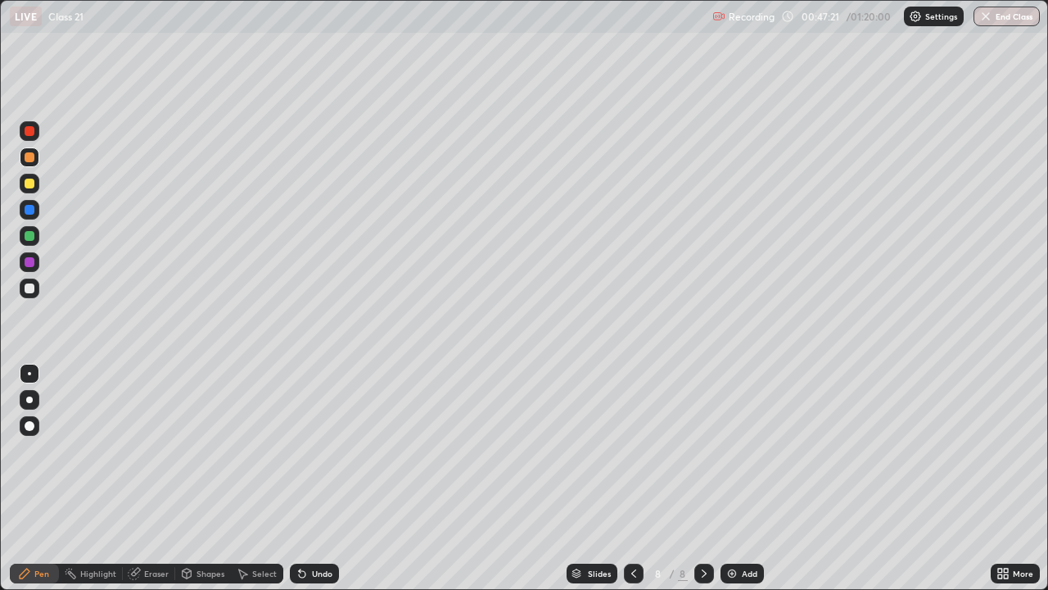
click at [885, 478] on div "Slides 8 / 8 Add" at bounding box center [665, 573] width 652 height 33
click at [896, 478] on div "Slides 8 / 8 Add" at bounding box center [665, 573] width 652 height 33
click at [899, 478] on div "Slides 8 / 8 Add" at bounding box center [665, 573] width 652 height 33
click at [888, 478] on div "Slides 8 / 8 Add" at bounding box center [665, 573] width 652 height 33
click at [895, 478] on div "Slides 8 / 8 Add" at bounding box center [665, 573] width 652 height 33
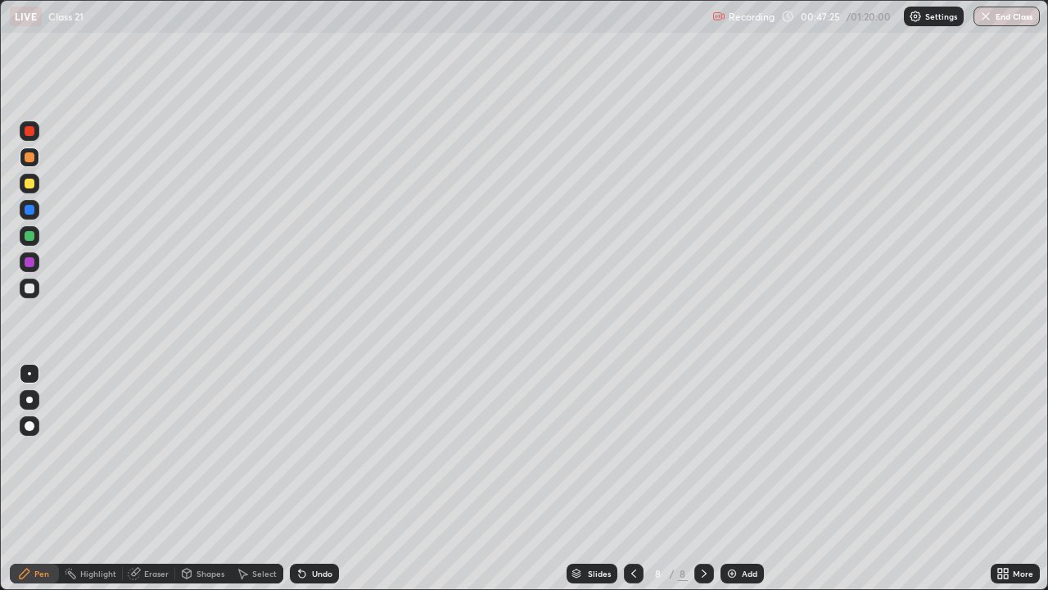
click at [898, 478] on div "Slides 8 / 8 Add" at bounding box center [665, 573] width 652 height 33
click at [742, 478] on div "Add" at bounding box center [750, 573] width 16 height 8
click at [305, 478] on icon at bounding box center [302, 573] width 13 height 13
click at [309, 478] on div "Undo" at bounding box center [314, 573] width 49 height 20
click at [323, 478] on div "Undo" at bounding box center [322, 573] width 20 height 8
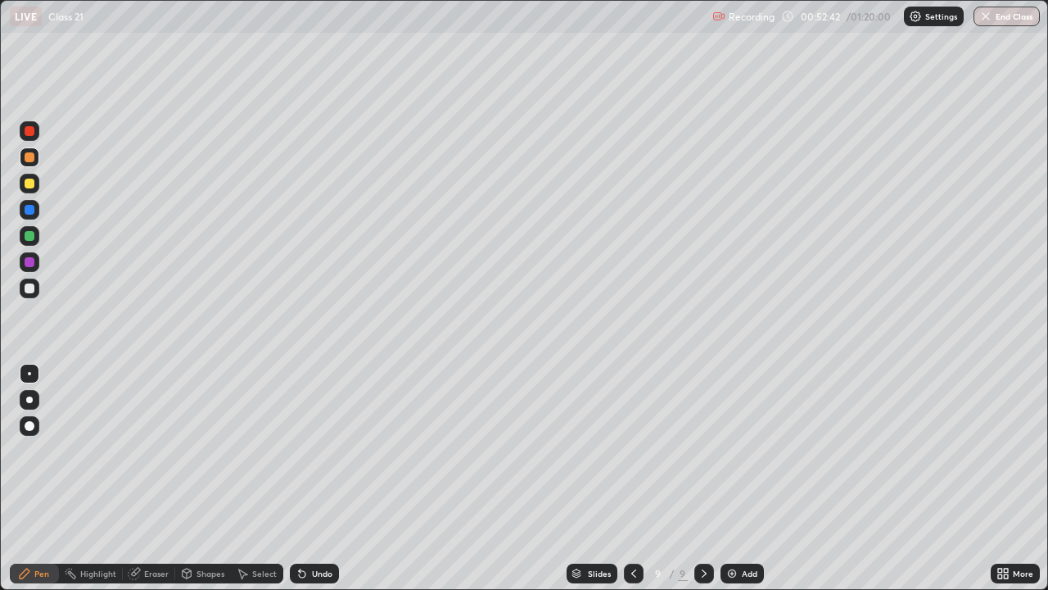
click at [323, 478] on div "Undo" at bounding box center [322, 573] width 20 height 8
click at [320, 478] on div "Undo" at bounding box center [314, 573] width 49 height 20
click at [29, 260] on div at bounding box center [30, 262] width 10 height 10
click at [29, 184] on div at bounding box center [30, 183] width 10 height 10
click at [36, 178] on div at bounding box center [30, 184] width 20 height 20
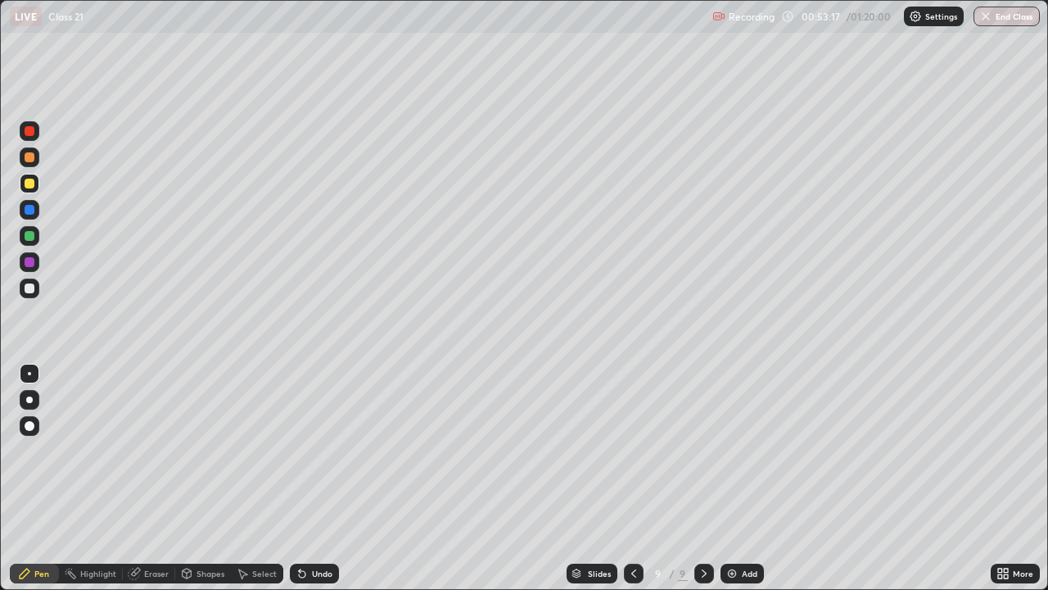
click at [29, 426] on div at bounding box center [30, 426] width 10 height 10
click at [28, 434] on div at bounding box center [30, 426] width 20 height 20
click at [29, 429] on div at bounding box center [30, 426] width 10 height 10
click at [314, 478] on div "Undo" at bounding box center [322, 573] width 20 height 8
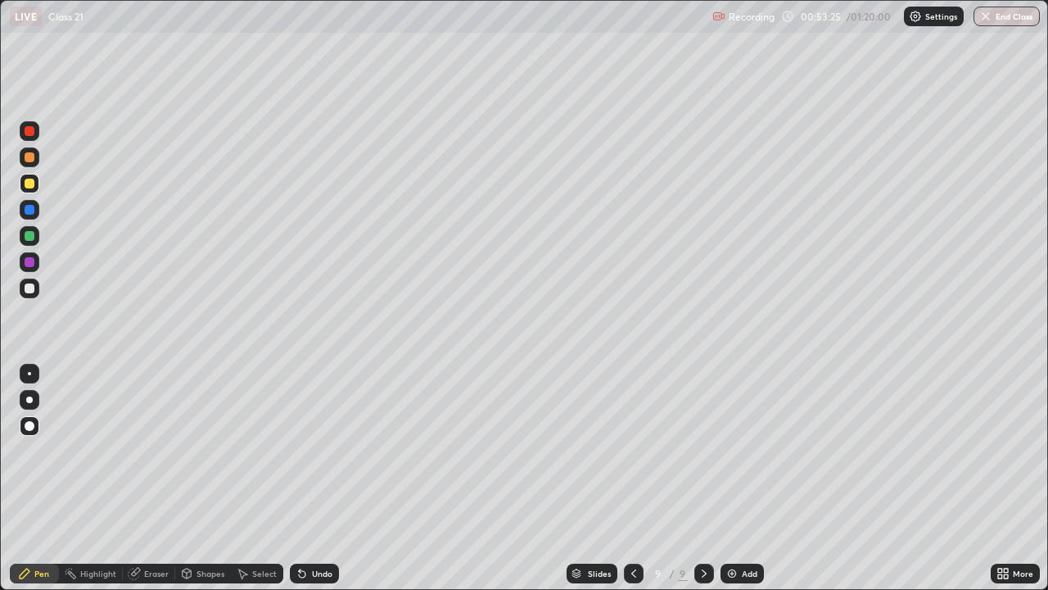
click at [29, 400] on div at bounding box center [29, 399] width 7 height 7
click at [314, 478] on div "Undo" at bounding box center [322, 573] width 20 height 8
click at [315, 478] on div "Undo" at bounding box center [314, 573] width 49 height 20
click at [28, 255] on div at bounding box center [30, 262] width 20 height 20
click at [29, 259] on div at bounding box center [30, 262] width 10 height 10
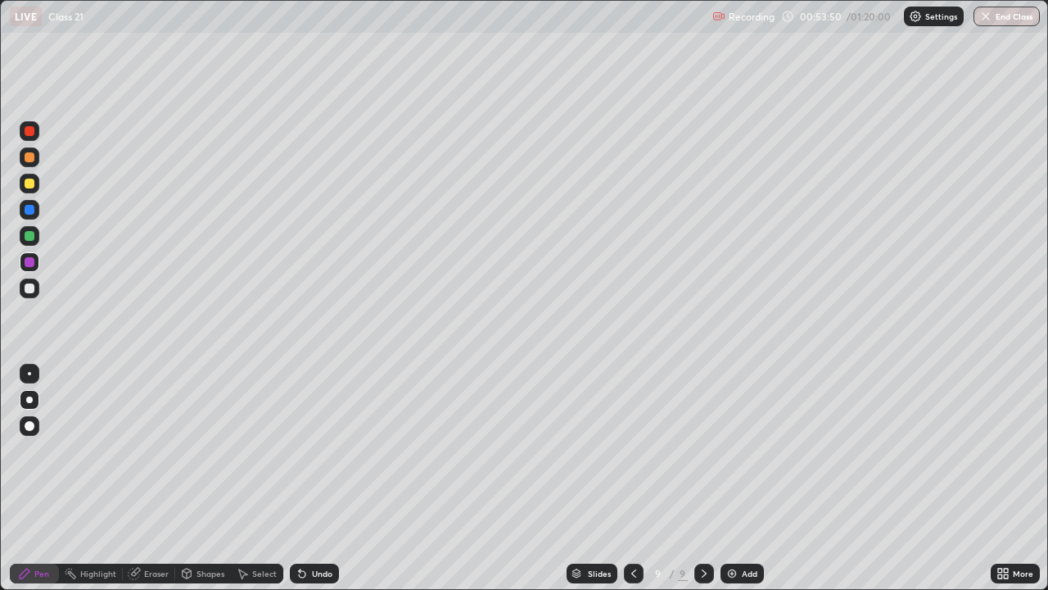
click at [29, 157] on div at bounding box center [30, 157] width 10 height 10
click at [34, 156] on div at bounding box center [30, 157] width 10 height 10
click at [29, 182] on div at bounding box center [30, 183] width 10 height 10
click at [325, 478] on div "Undo" at bounding box center [322, 573] width 20 height 8
click at [325, 478] on div "Undo" at bounding box center [314, 573] width 49 height 20
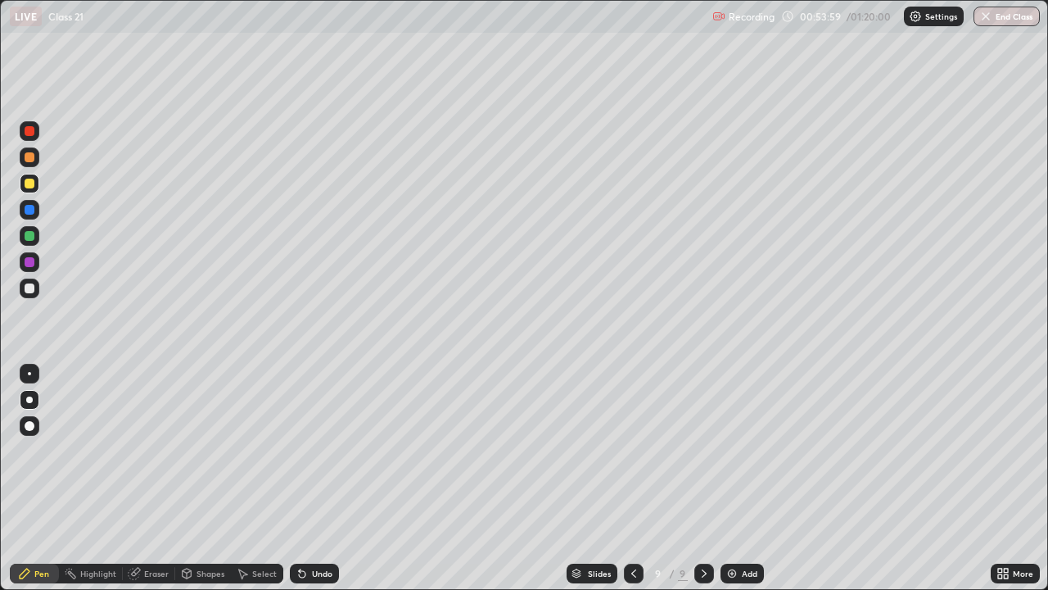
click at [325, 478] on div "Undo" at bounding box center [314, 573] width 49 height 20
click at [325, 478] on div "Undo" at bounding box center [322, 573] width 20 height 8
click at [327, 478] on div "Undo" at bounding box center [322, 573] width 20 height 8
click at [32, 258] on div at bounding box center [30, 262] width 10 height 10
click at [29, 260] on div at bounding box center [30, 262] width 10 height 10
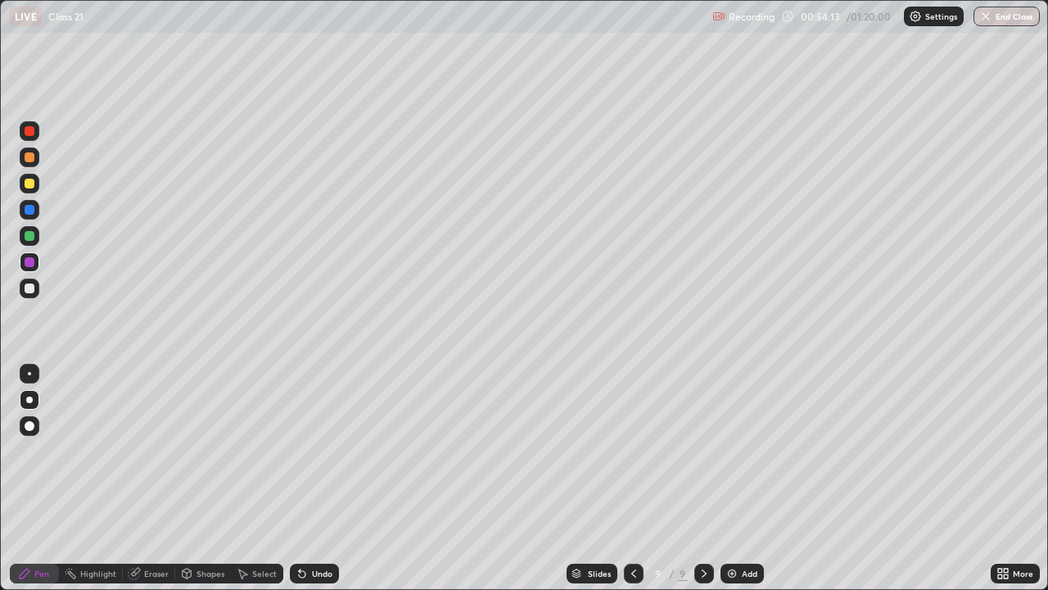
click at [32, 150] on div at bounding box center [30, 157] width 20 height 20
click at [29, 156] on div at bounding box center [30, 157] width 10 height 10
click at [27, 188] on div at bounding box center [30, 183] width 10 height 10
click at [742, 478] on div "Add" at bounding box center [750, 573] width 16 height 8
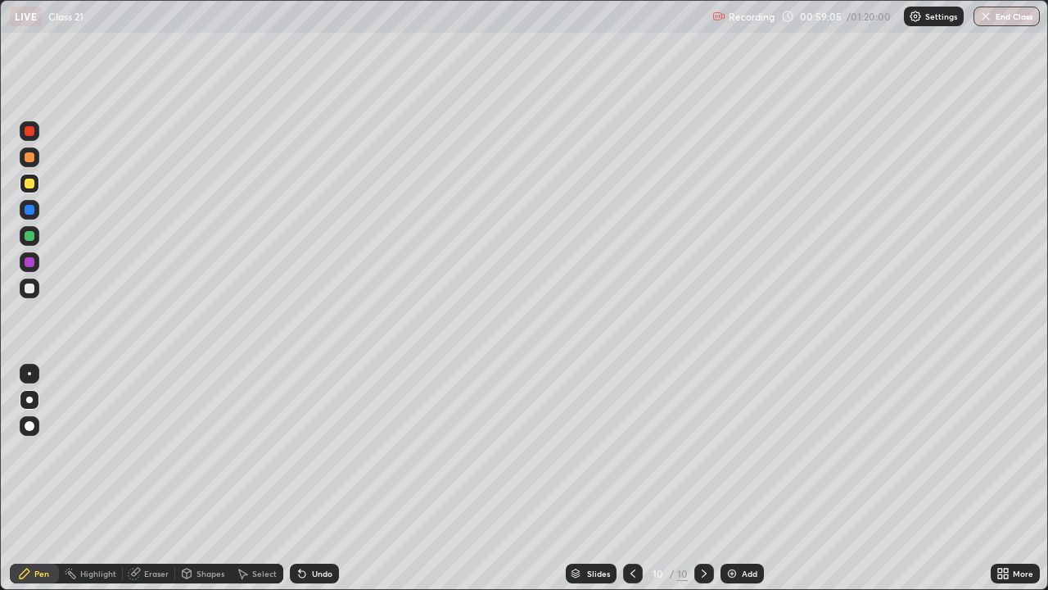
click at [314, 478] on div "Undo" at bounding box center [322, 573] width 20 height 8
click at [317, 478] on div "Undo" at bounding box center [322, 573] width 20 height 8
click at [322, 478] on div "Undo" at bounding box center [322, 573] width 20 height 8
click at [748, 478] on div "Add" at bounding box center [750, 573] width 16 height 8
click at [33, 183] on div at bounding box center [30, 183] width 10 height 10
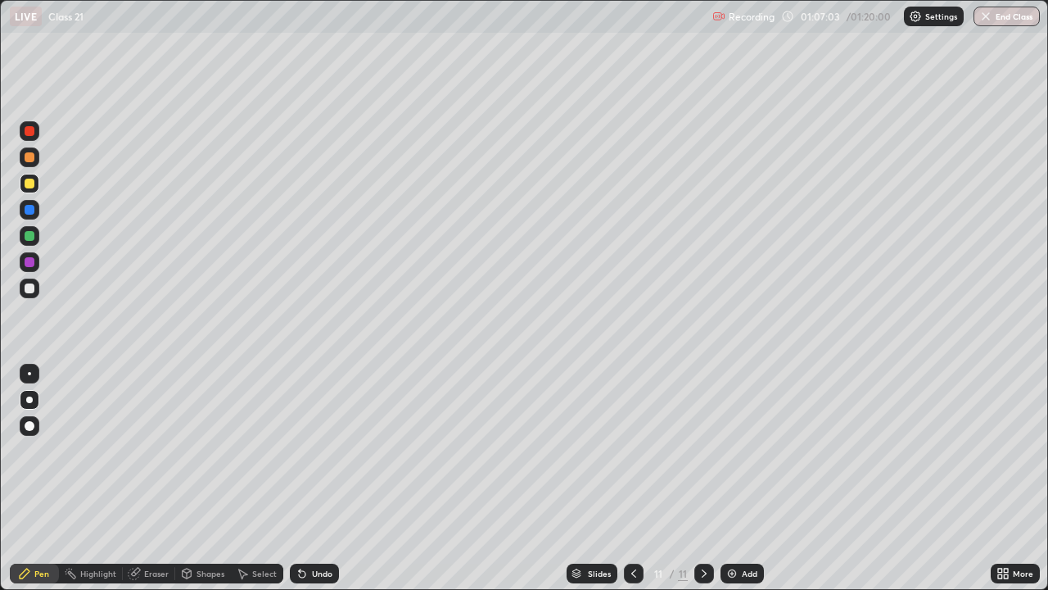
click at [30, 288] on div at bounding box center [30, 288] width 10 height 10
click at [29, 183] on div at bounding box center [30, 183] width 10 height 10
click at [34, 183] on div at bounding box center [30, 183] width 10 height 10
click at [27, 129] on div at bounding box center [30, 131] width 10 height 10
click at [738, 478] on div "Add" at bounding box center [742, 573] width 43 height 20
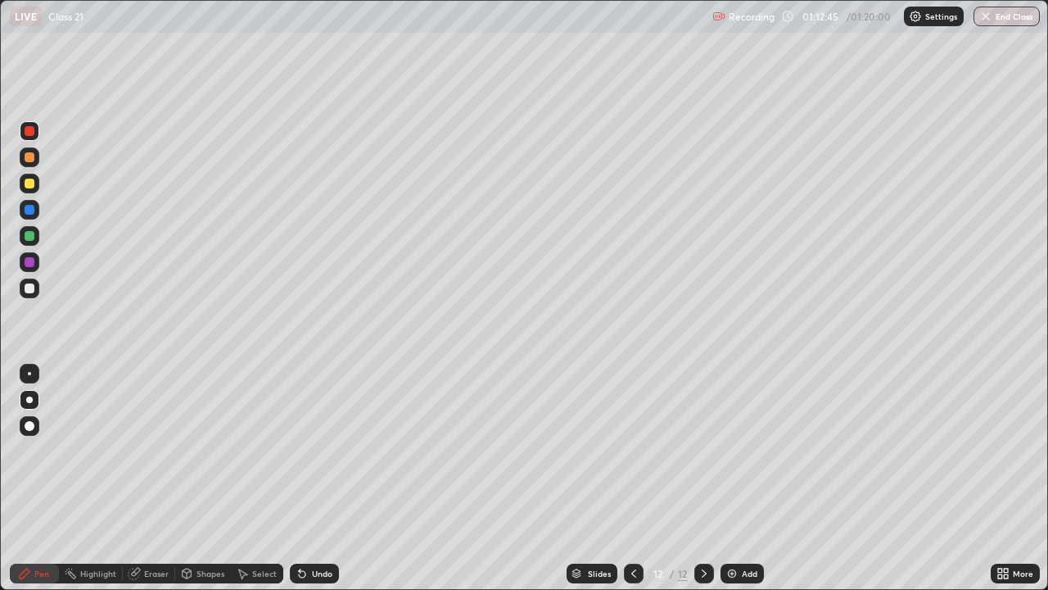
click at [32, 185] on div at bounding box center [30, 183] width 10 height 10
click at [30, 210] on div at bounding box center [30, 210] width 10 height 10
click at [29, 211] on div at bounding box center [30, 210] width 10 height 10
click at [31, 292] on div at bounding box center [30, 288] width 10 height 10
click at [139, 478] on icon at bounding box center [134, 573] width 13 height 13
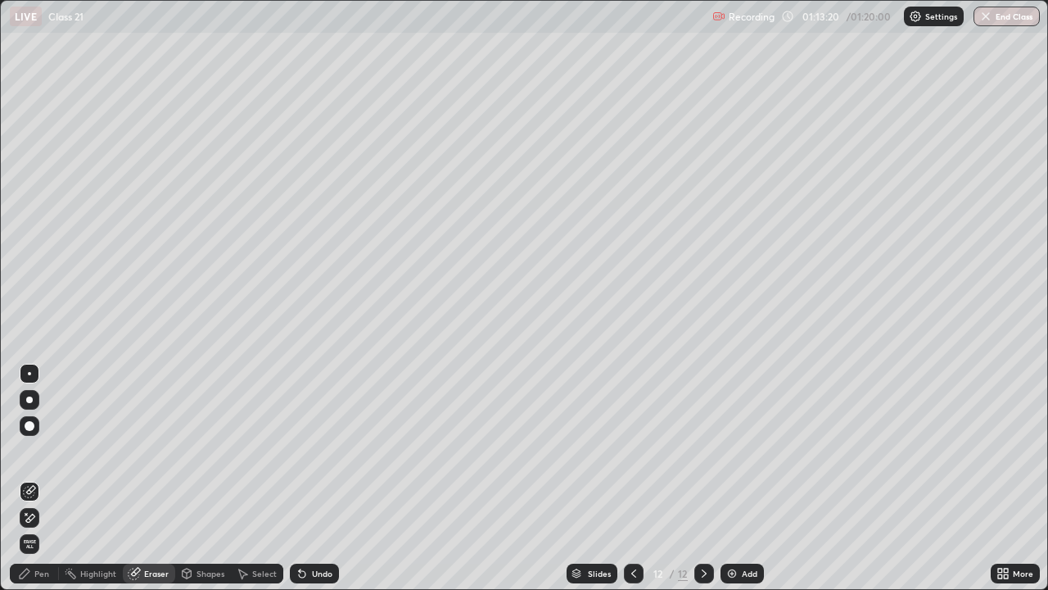
click at [28, 478] on icon at bounding box center [24, 573] width 13 height 13
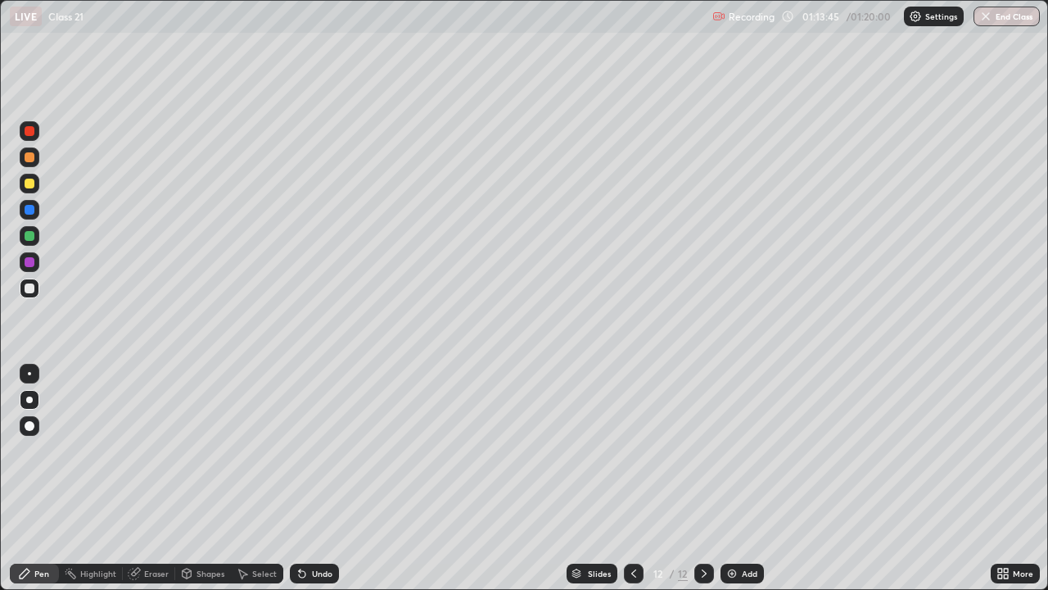
click at [29, 181] on div at bounding box center [30, 183] width 10 height 10
click at [319, 478] on div "Undo" at bounding box center [322, 573] width 20 height 8
click at [35, 136] on div at bounding box center [30, 131] width 20 height 20
click at [29, 131] on div at bounding box center [30, 131] width 10 height 10
click at [29, 129] on div at bounding box center [30, 131] width 10 height 10
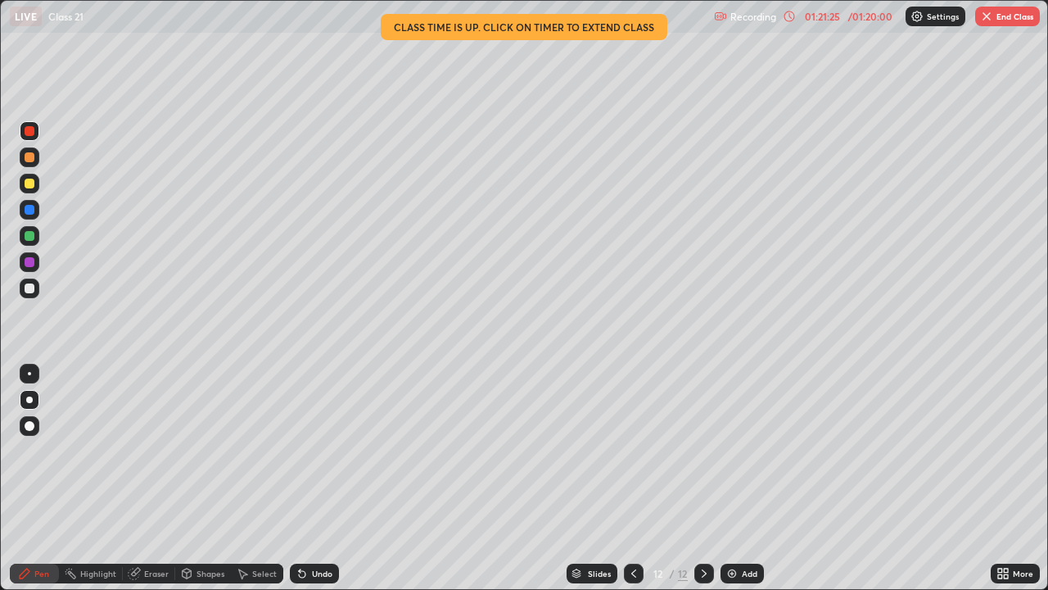
click at [1014, 19] on button "End Class" at bounding box center [1007, 17] width 65 height 20
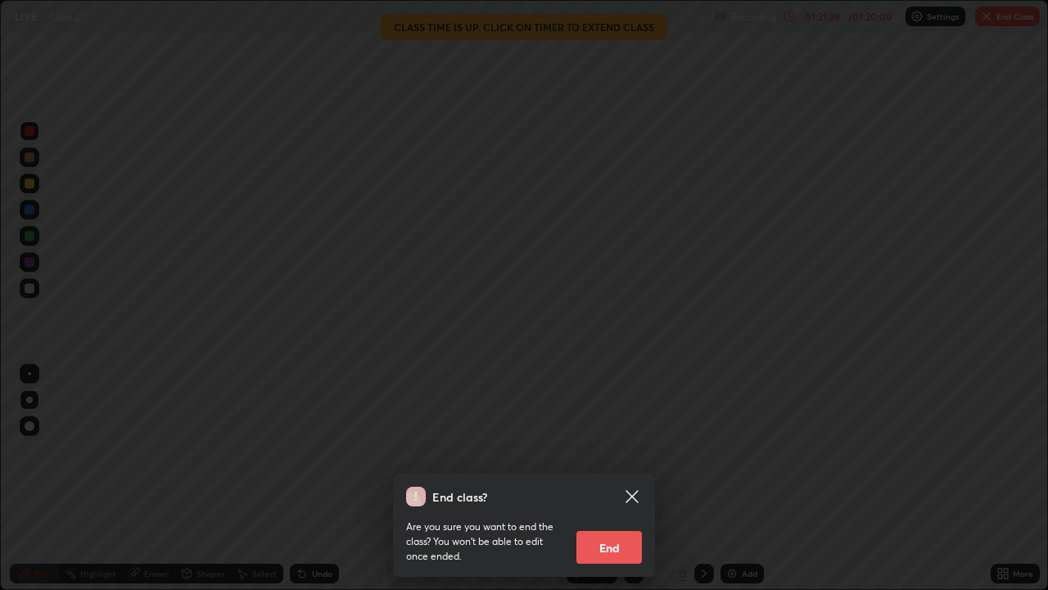
click at [608, 478] on button "End" at bounding box center [609, 547] width 66 height 33
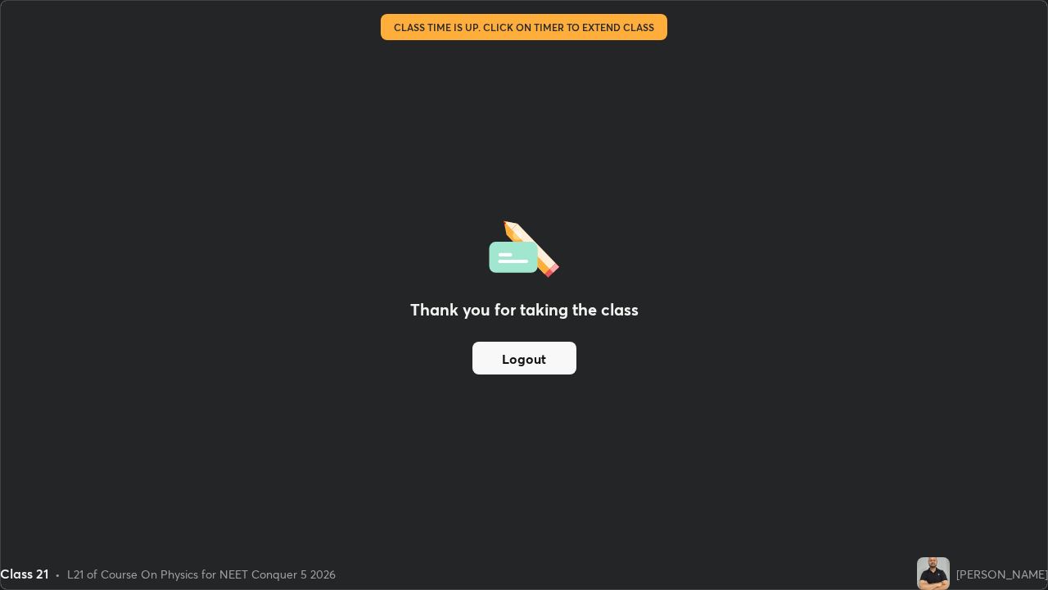
click at [950, 478] on img at bounding box center [933, 573] width 33 height 33
click at [552, 356] on button "Logout" at bounding box center [524, 357] width 104 height 33
click at [540, 359] on button "Logout" at bounding box center [524, 357] width 104 height 33
click at [546, 360] on button "Logout" at bounding box center [524, 357] width 104 height 33
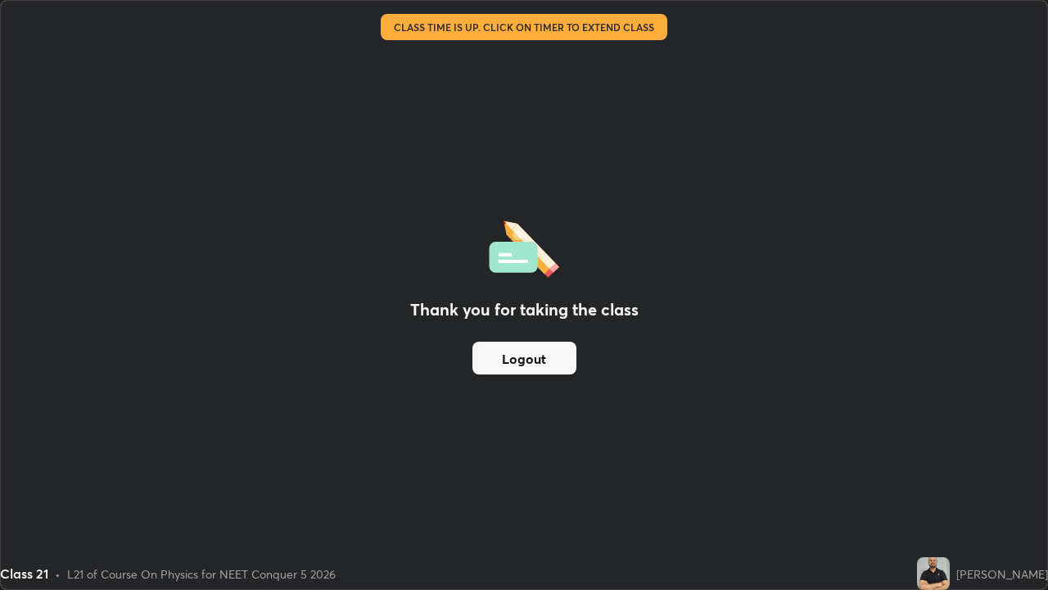
click at [549, 360] on button "Logout" at bounding box center [524, 357] width 104 height 33
click at [552, 360] on button "Logout" at bounding box center [524, 357] width 104 height 33
click at [954, 383] on div "Thank you for taking the class Logout" at bounding box center [524, 295] width 1046 height 588
click at [950, 478] on img at bounding box center [933, 573] width 33 height 33
click at [1008, 478] on div "[PERSON_NAME]" at bounding box center [1002, 573] width 92 height 17
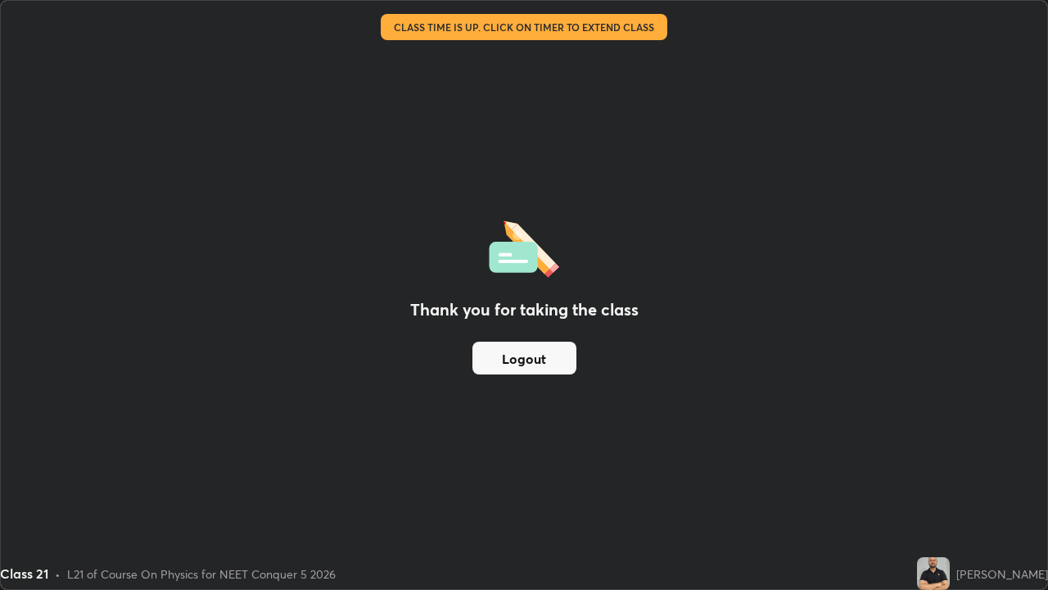
click at [1010, 478] on div "[PERSON_NAME]" at bounding box center [1002, 573] width 92 height 17
click at [950, 478] on img at bounding box center [933, 573] width 33 height 33
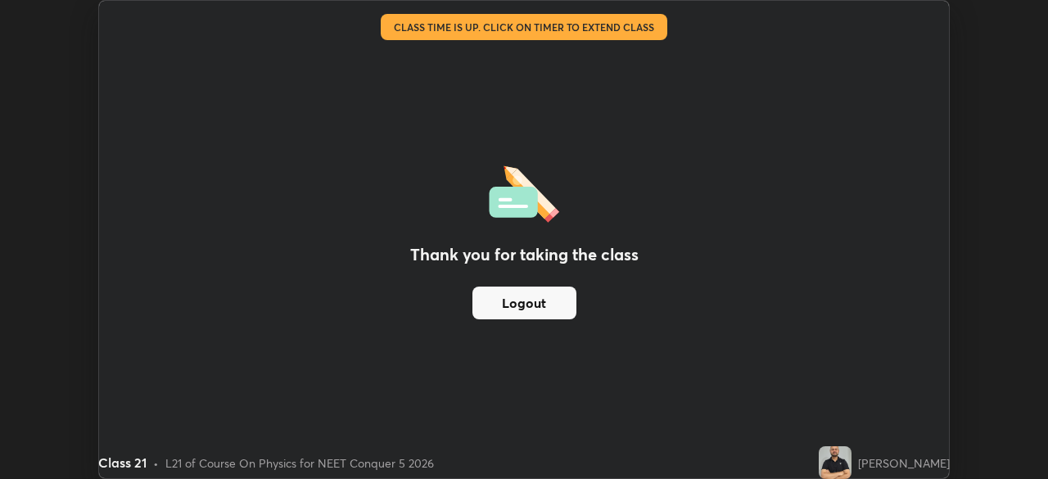
scroll to position [81401, 80832]
